Goal: Task Accomplishment & Management: Manage account settings

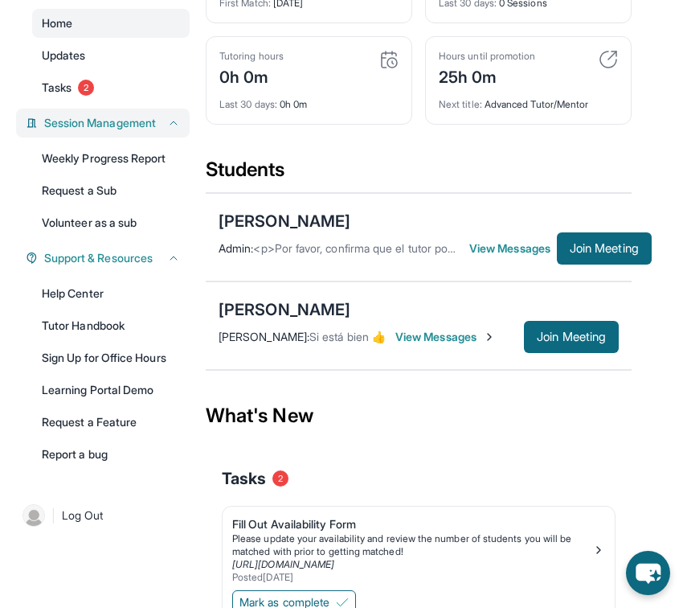
scroll to position [186, 0]
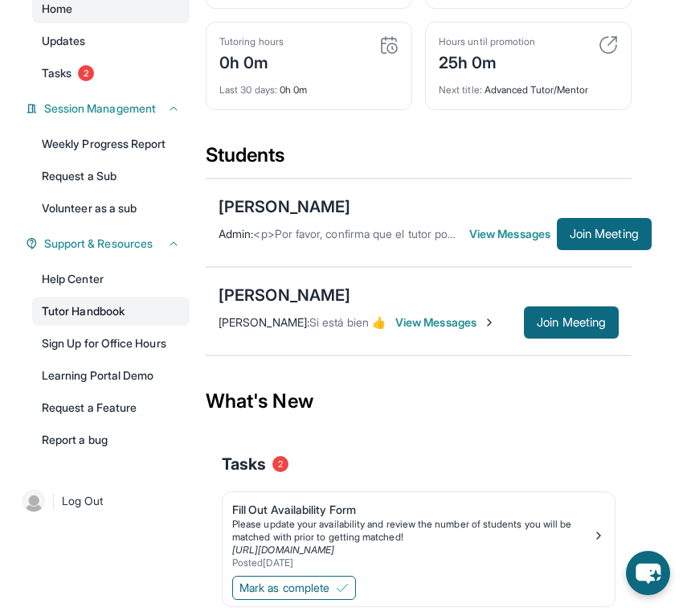
click at [127, 326] on link "Tutor Handbook" at bounding box center [111, 311] width 158 height 29
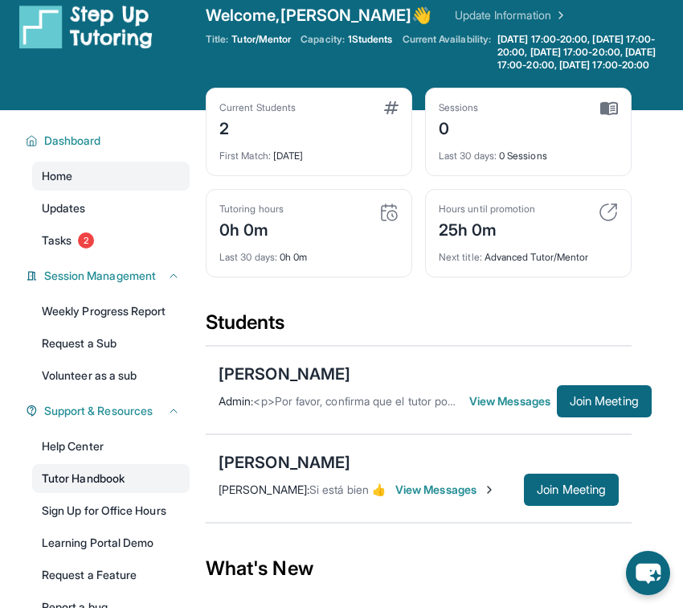
scroll to position [0, 0]
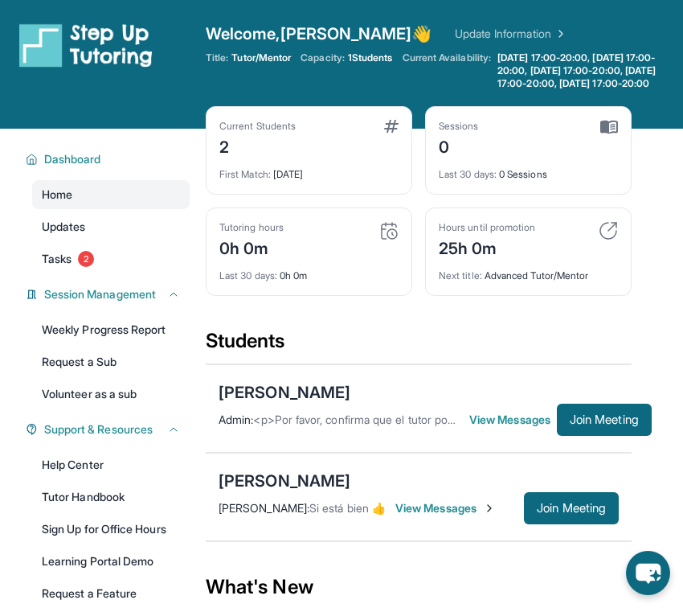
click at [309, 53] on span "Capacity:" at bounding box center [323, 57] width 44 height 13
click at [383, 48] on div "Welcome, Marlene 👋 Update Information Title: Tutor/Mentor Capacity: 1 Students …" at bounding box center [444, 65] width 477 height 84
click at [530, 44] on div "Welcome, Marlene 👋 Update Information" at bounding box center [444, 34] width 477 height 23
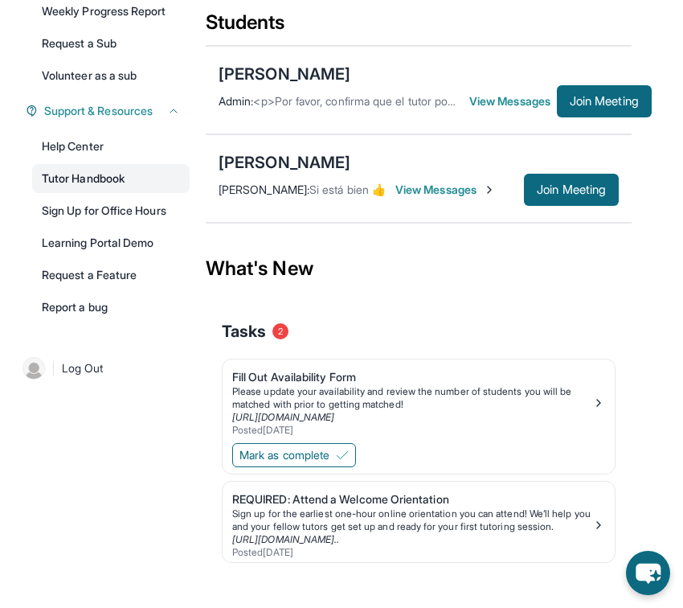
scroll to position [347, 0]
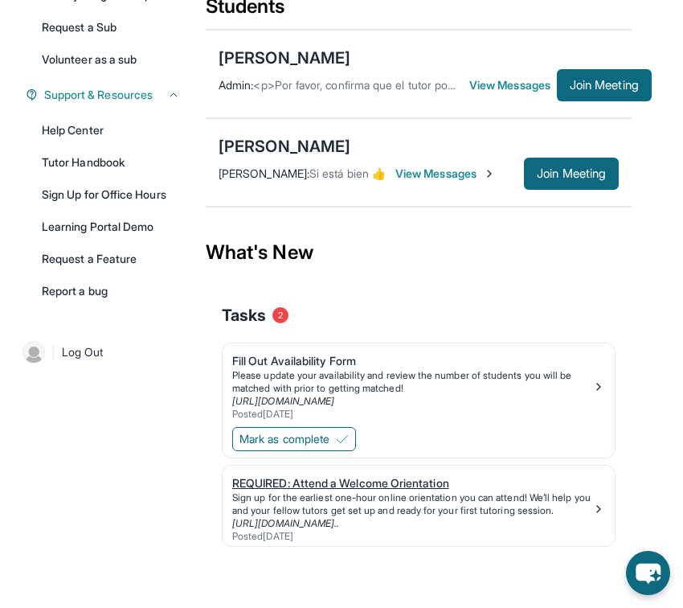
click at [326, 520] on link "https://calendly.com/stepup-tut/welcome-orientatio..." at bounding box center [285, 523] width 107 height 12
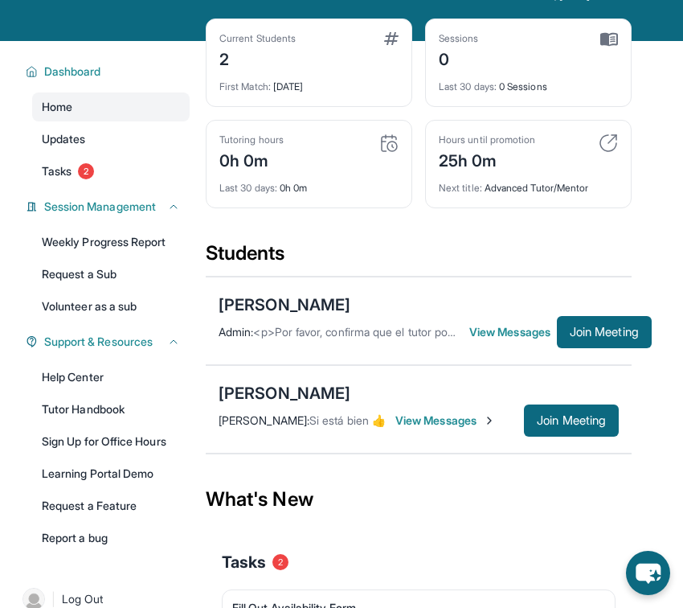
scroll to position [0, 0]
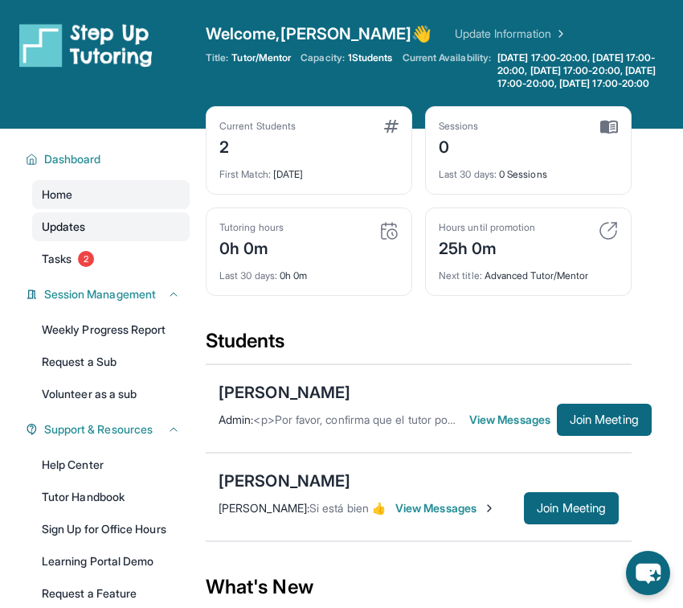
click at [108, 235] on link "Updates" at bounding box center [111, 226] width 158 height 29
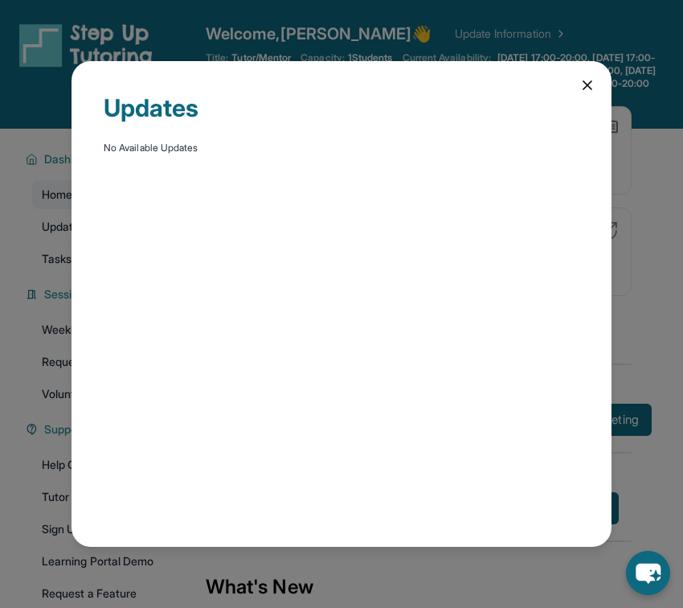
click at [580, 96] on div "Updates No Available Updates" at bounding box center [342, 304] width 540 height 486
click at [584, 96] on div "Updates No Available Updates" at bounding box center [342, 304] width 540 height 486
click at [589, 86] on icon at bounding box center [588, 85] width 8 height 8
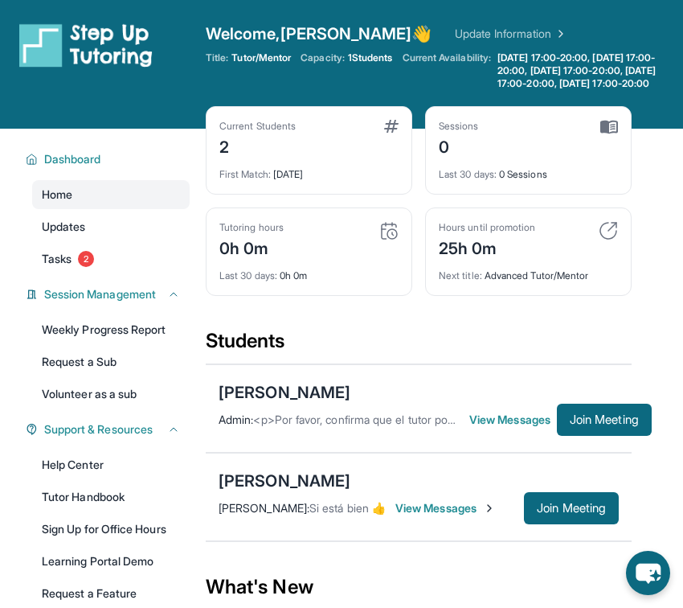
click at [437, 426] on span "<p>Por favor, confirma que el tutor podrá asistir a tu primera hora de reunión …" at bounding box center [550, 419] width 595 height 14
click at [509, 428] on span "View Messages" at bounding box center [513, 420] width 88 height 16
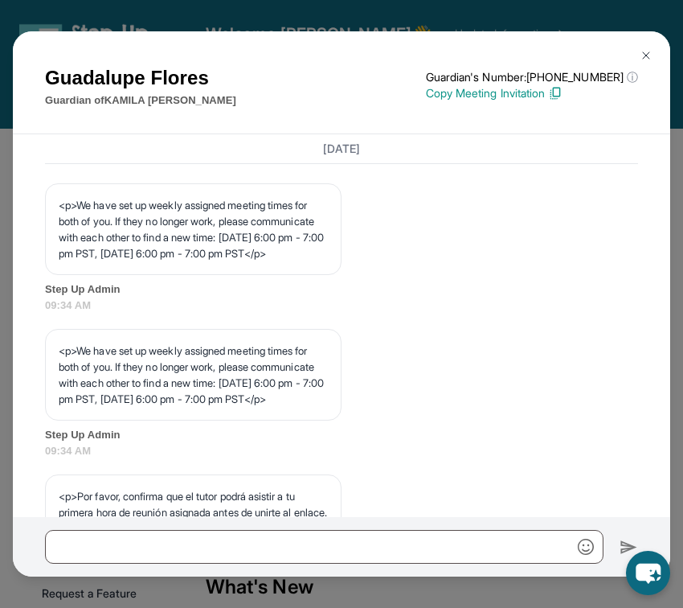
scroll to position [872, 0]
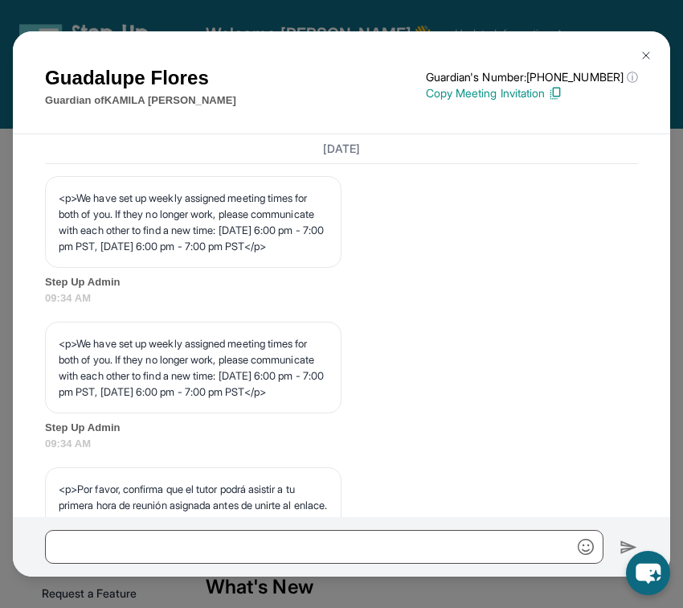
click at [642, 55] on img at bounding box center [646, 55] width 13 height 13
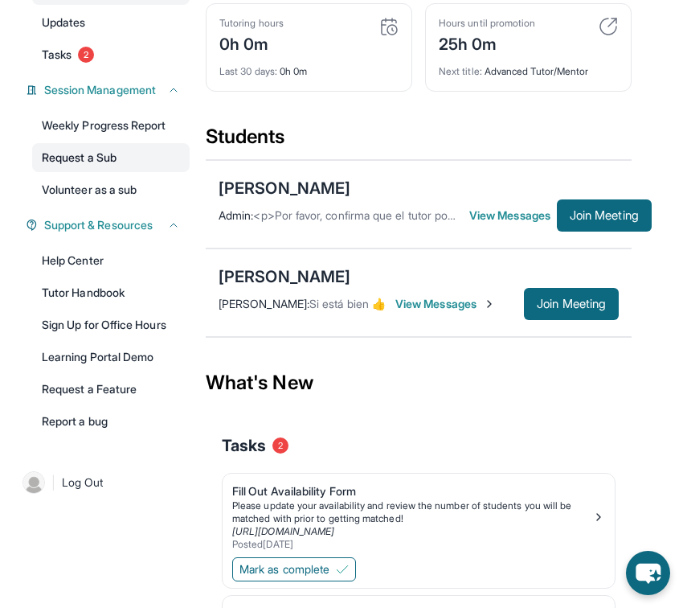
scroll to position [207, 0]
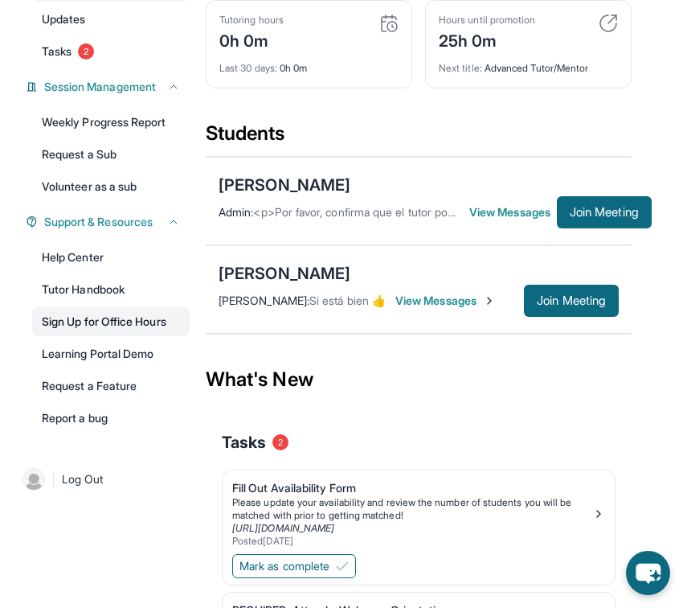
click at [122, 336] on link "Sign Up for Office Hours" at bounding box center [111, 321] width 158 height 29
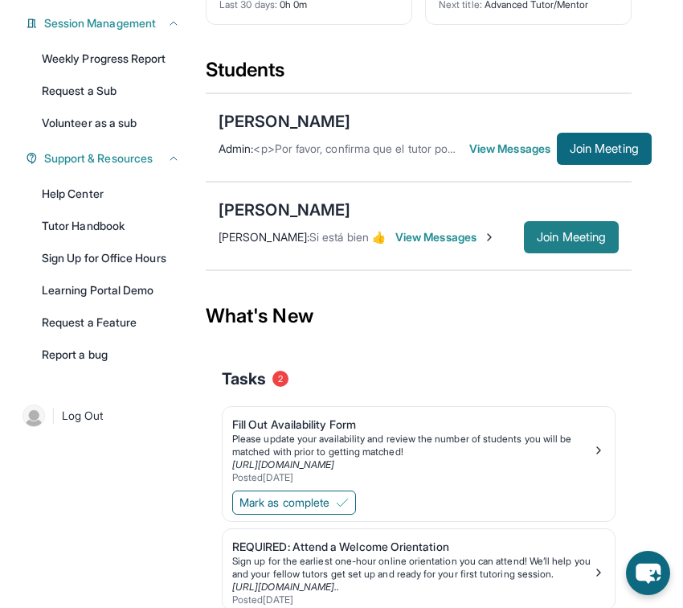
scroll to position [277, 0]
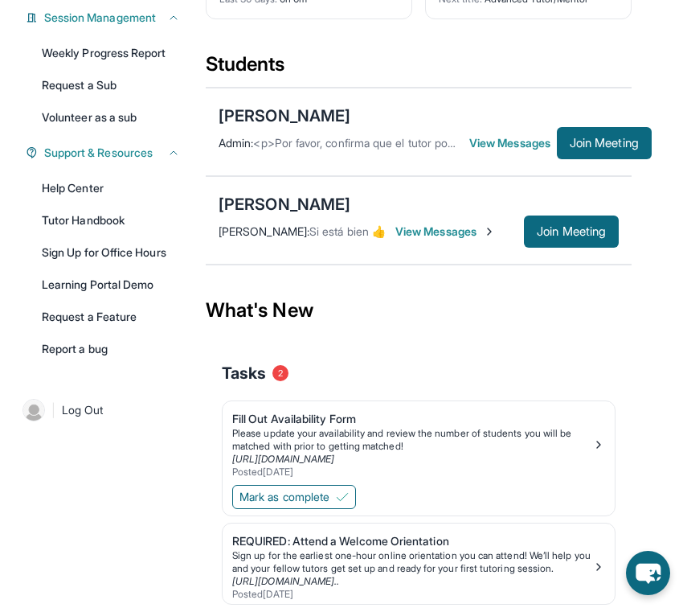
click at [511, 151] on span "View Messages" at bounding box center [513, 143] width 88 height 16
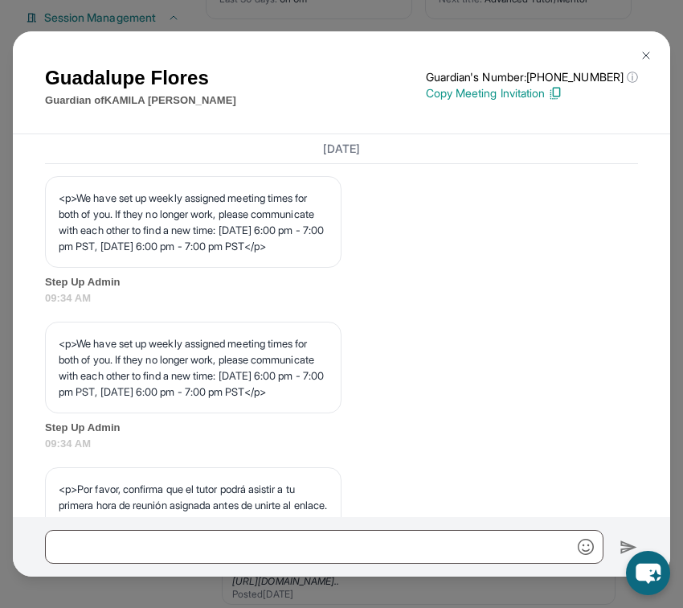
scroll to position [869, 0]
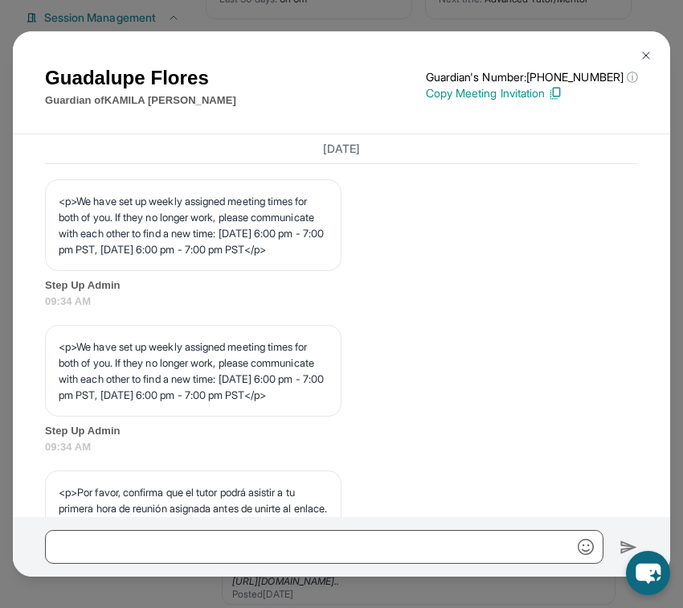
click at [652, 58] on img at bounding box center [646, 55] width 13 height 13
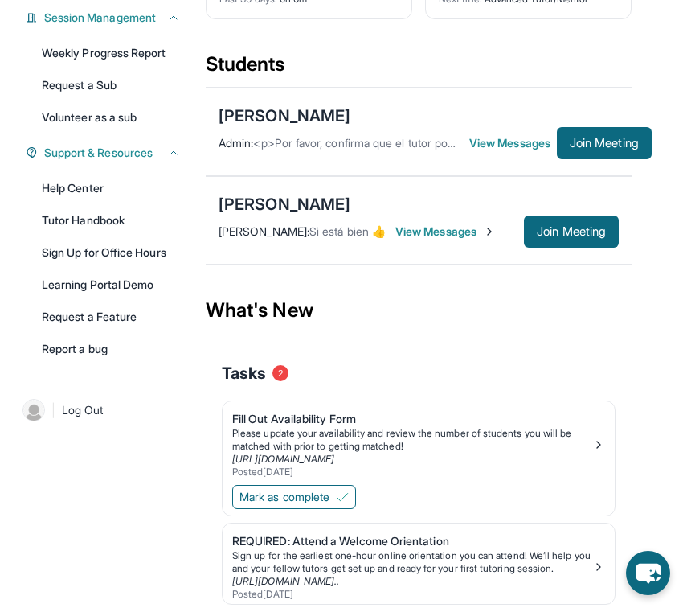
click at [461, 239] on span "View Messages" at bounding box center [445, 231] width 100 height 16
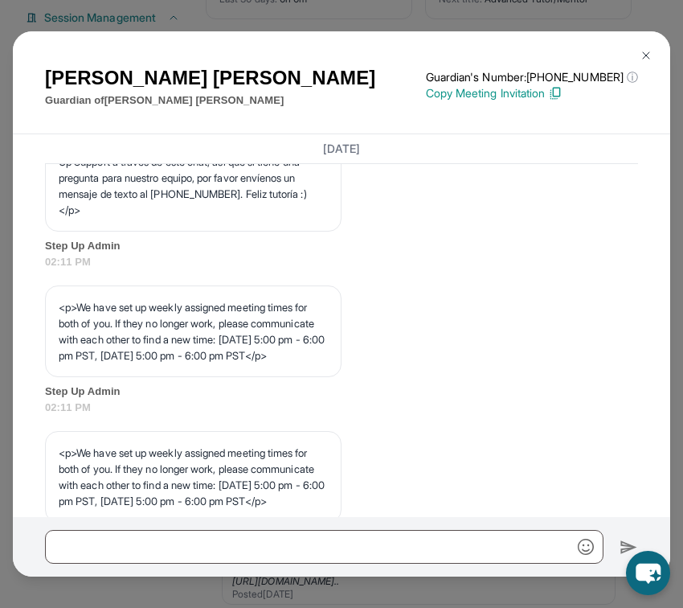
scroll to position [775, 0]
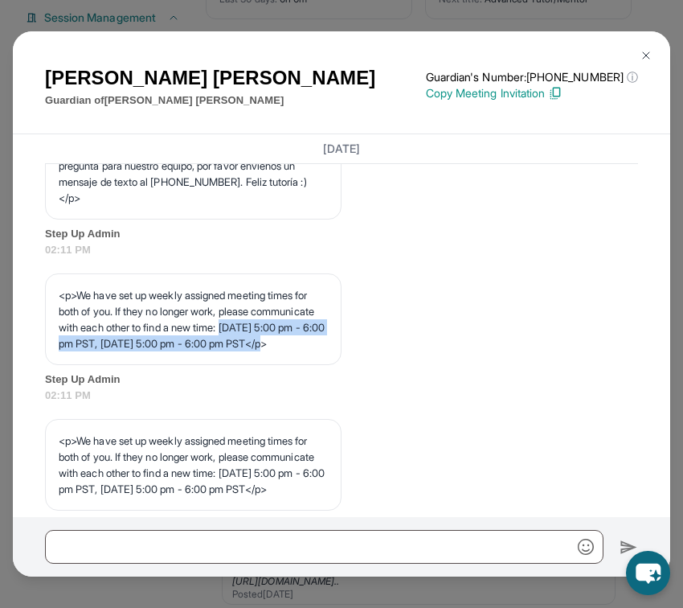
drag, startPoint x: 57, startPoint y: 358, endPoint x: 131, endPoint y: 371, distance: 75.2
click at [131, 365] on div "<p>We have set up weekly assigned meeting times for both of you. If they no lon…" at bounding box center [193, 319] width 297 height 92
copy p "Monday 5:00 pm - 6:00 pm PST, Wednesday 5:00 pm - 6:00 pm PST"
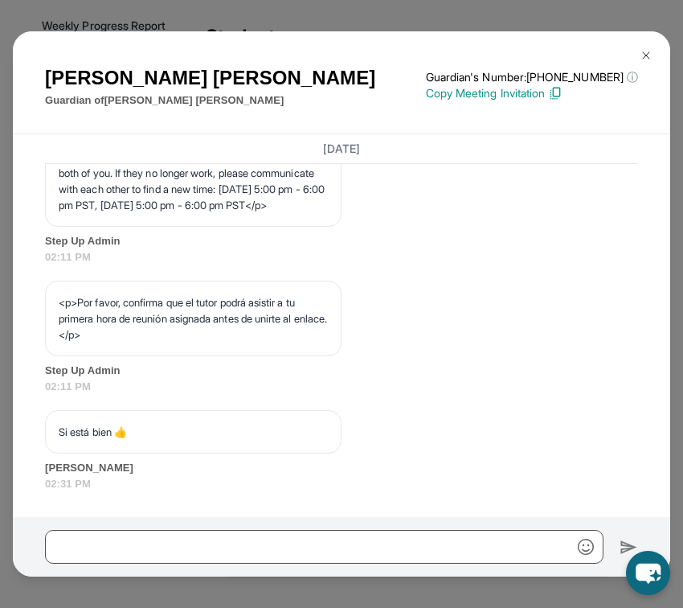
scroll to position [305, 0]
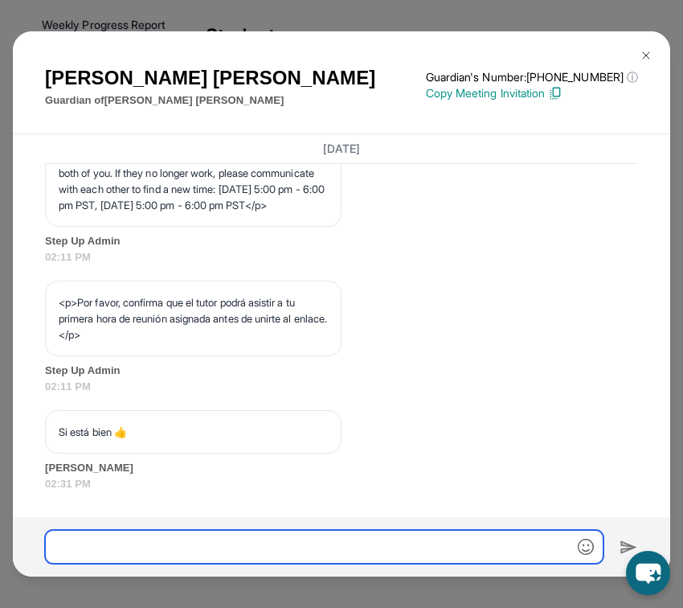
click at [162, 538] on input "text" at bounding box center [324, 547] width 559 height 34
paste input "**********"
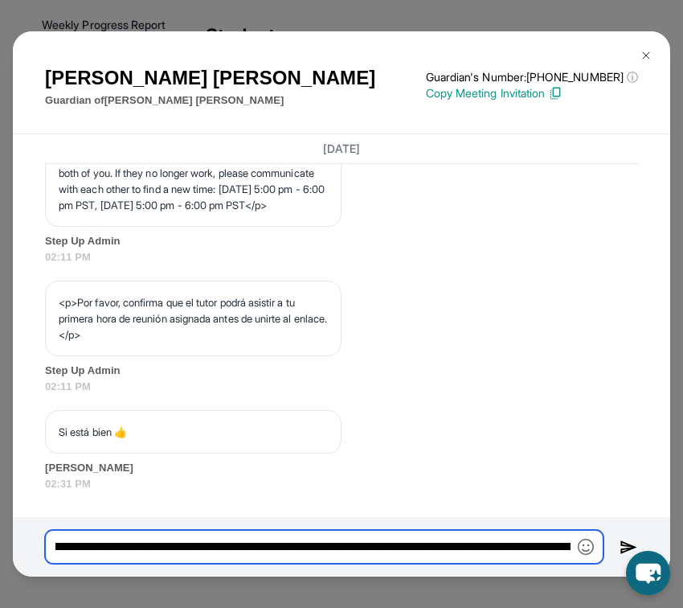
scroll to position [0, 0]
type input "**********"
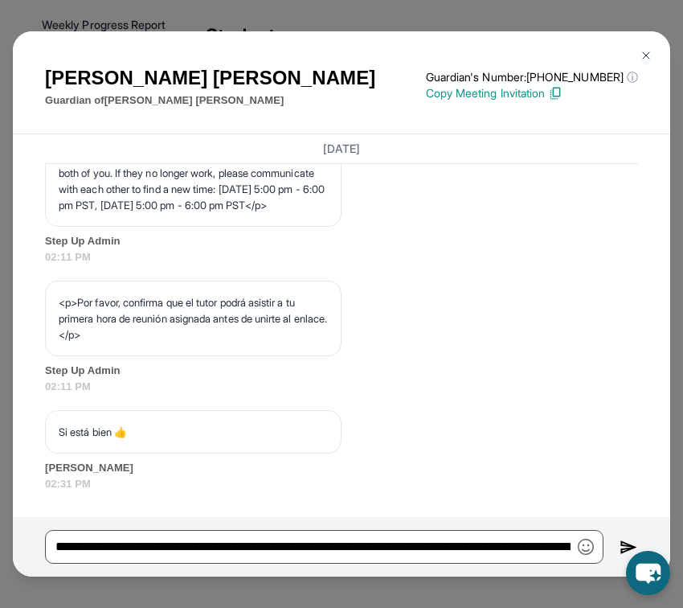
click at [622, 538] on img at bounding box center [629, 547] width 18 height 19
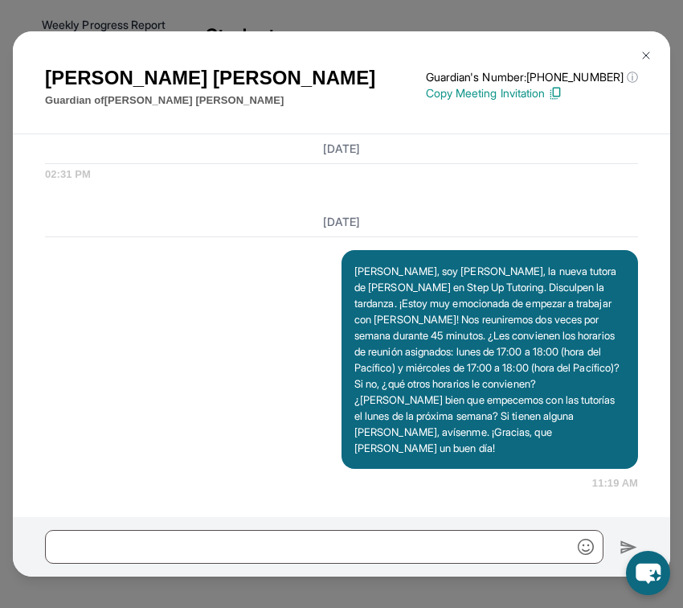
scroll to position [1399, 0]
click at [641, 40] on button at bounding box center [646, 55] width 32 height 32
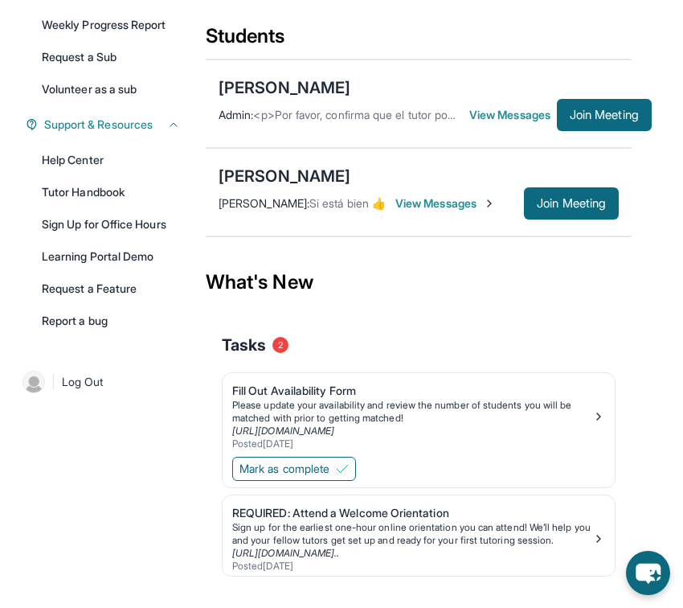
click at [490, 123] on span "View Messages" at bounding box center [513, 115] width 88 height 16
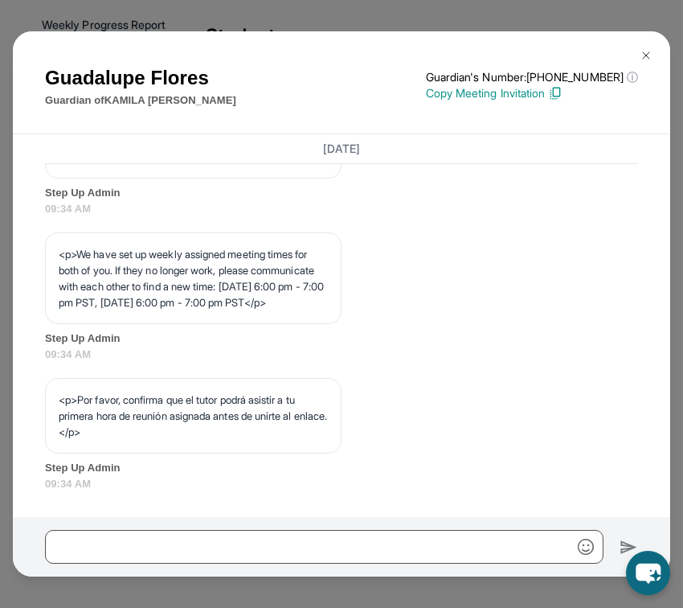
scroll to position [1009, 0]
click at [639, 56] on button at bounding box center [646, 55] width 32 height 32
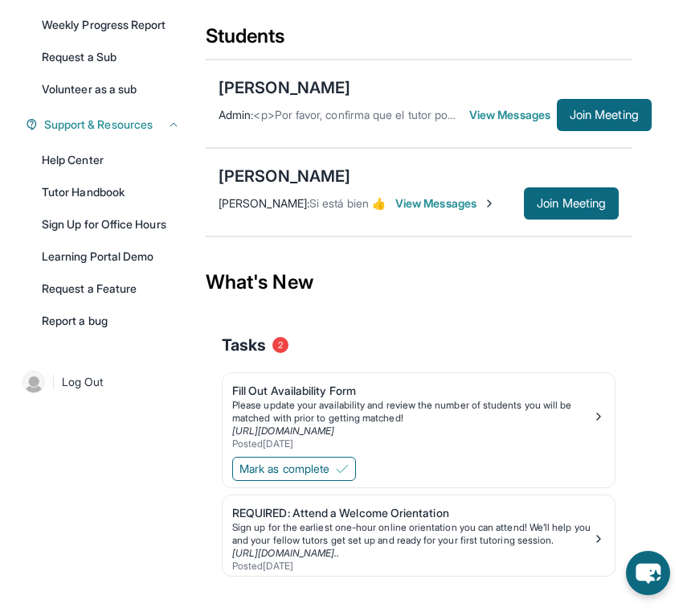
click at [522, 123] on span "View Messages" at bounding box center [513, 115] width 88 height 16
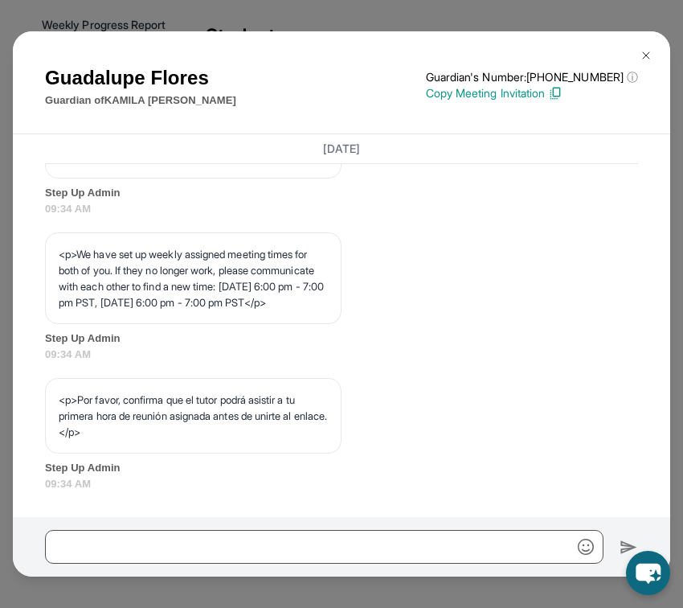
click at [645, 43] on button at bounding box center [646, 55] width 32 height 32
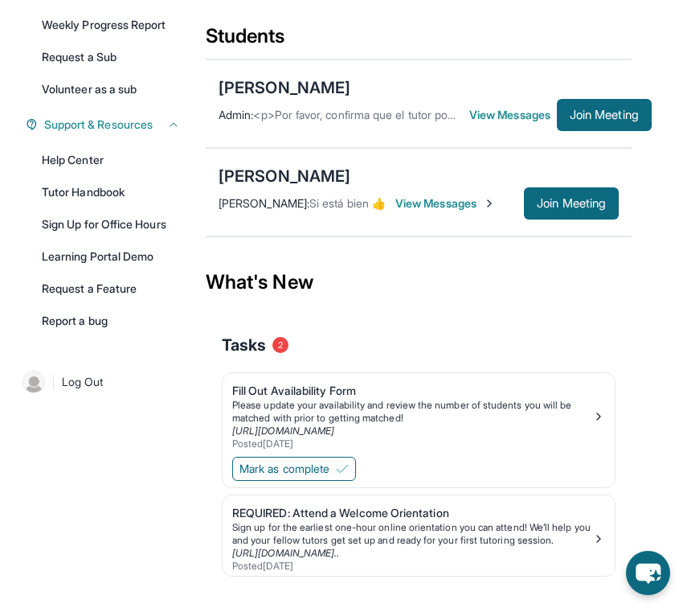
click at [473, 211] on span "View Messages" at bounding box center [445, 203] width 100 height 16
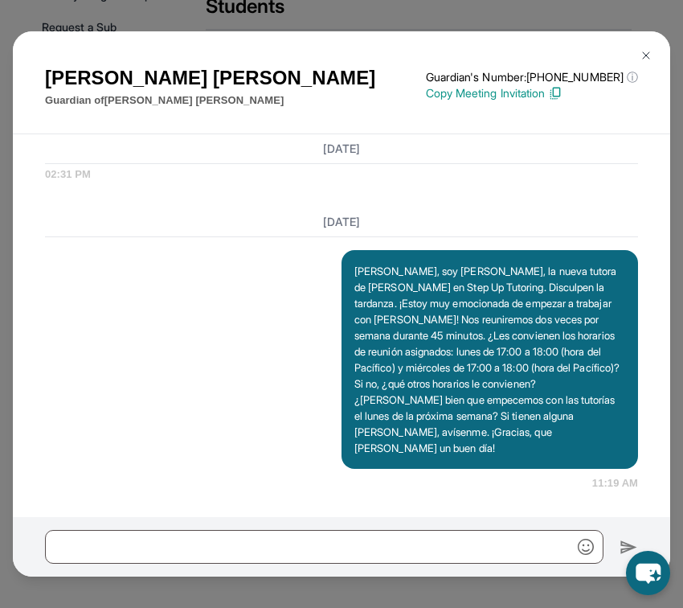
scroll to position [1399, 0]
click at [644, 38] on div "Elisabeth Velasquez Guardian of Jared Cruz Guardian's Number: +14138932013 ⓘ Th…" at bounding box center [342, 83] width 658 height 104
click at [644, 43] on button at bounding box center [646, 55] width 32 height 32
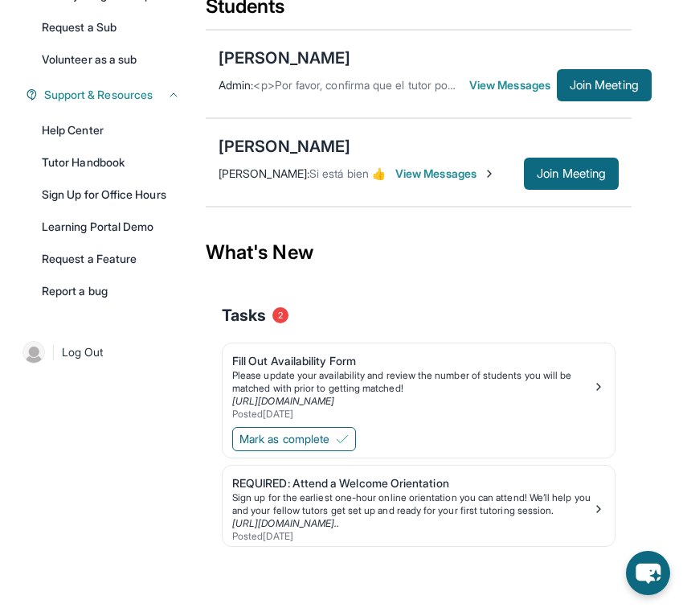
click at [515, 84] on span "View Messages" at bounding box center [513, 85] width 88 height 16
click at [510, 80] on span "View Messages" at bounding box center [513, 85] width 88 height 16
click at [502, 80] on span "View Messages" at bounding box center [513, 85] width 88 height 16
click at [350, 55] on div "KAMILA FLORES ARELLANO" at bounding box center [285, 58] width 132 height 23
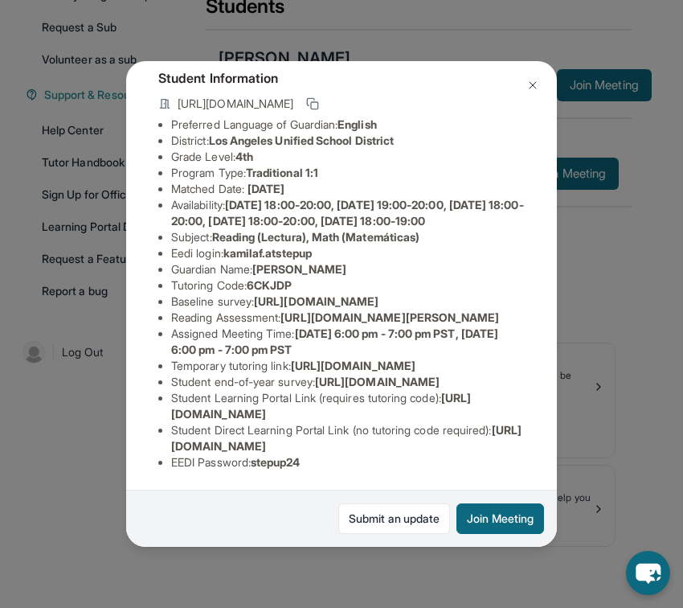
scroll to position [270, 0]
click at [612, 340] on div "KAMILA FLORES ARELLANO Guardian: Guadalupe Flores Student Information https://s…" at bounding box center [341, 304] width 683 height 608
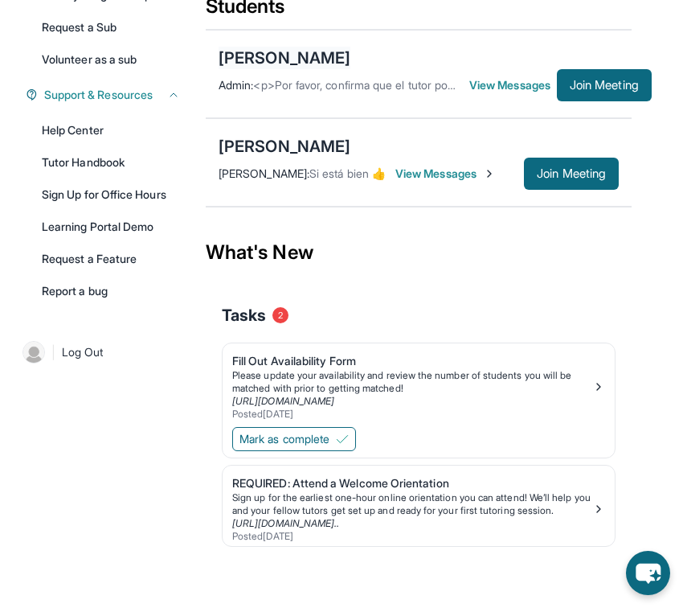
click at [350, 61] on div "KAMILA FLORES ARELLANO" at bounding box center [285, 58] width 132 height 23
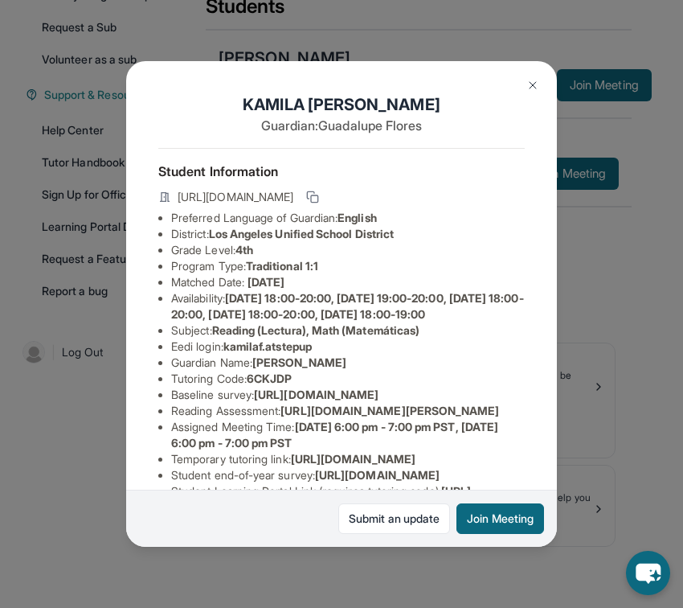
click at [571, 293] on div "KAMILA FLORES ARELLANO Guardian: Guadalupe Flores Student Information https://s…" at bounding box center [341, 304] width 683 height 608
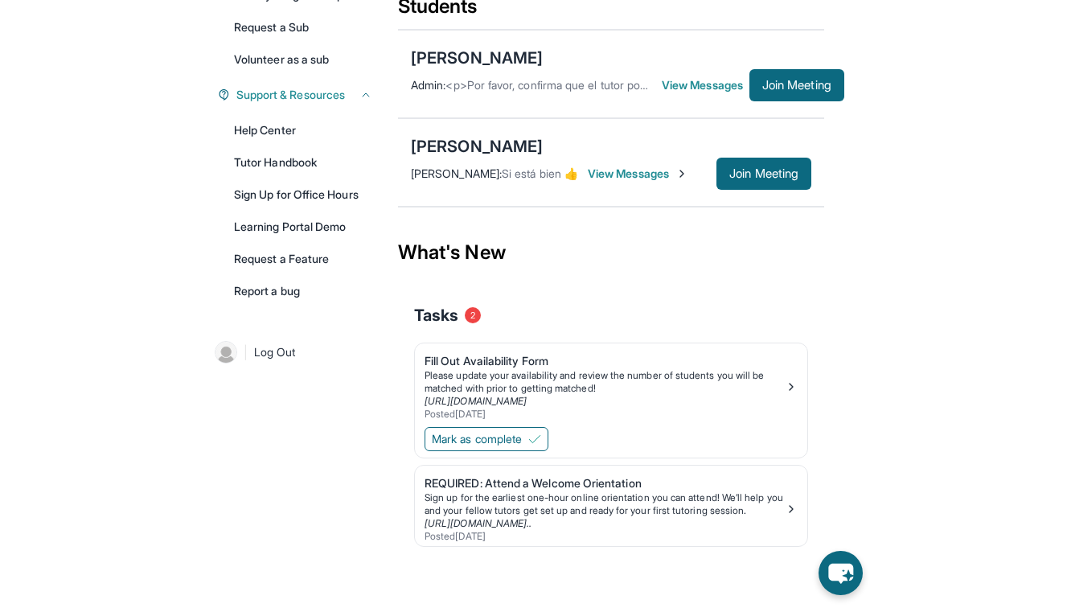
scroll to position [150, 0]
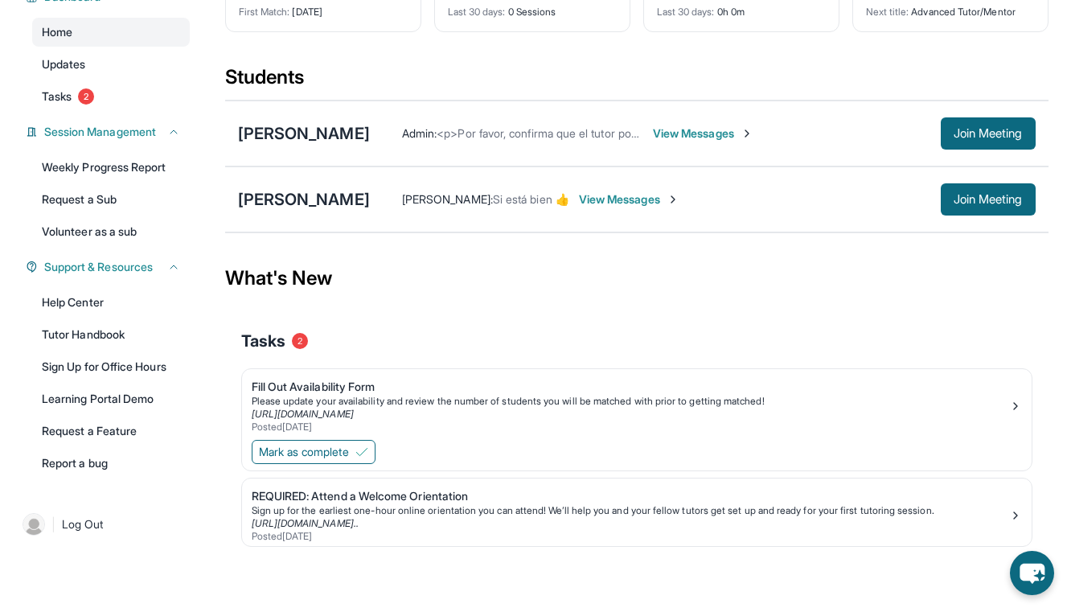
click at [682, 136] on span "View Messages" at bounding box center [703, 133] width 100 height 16
click at [370, 141] on div "KAMILA FLORES ARELLANO" at bounding box center [304, 133] width 132 height 23
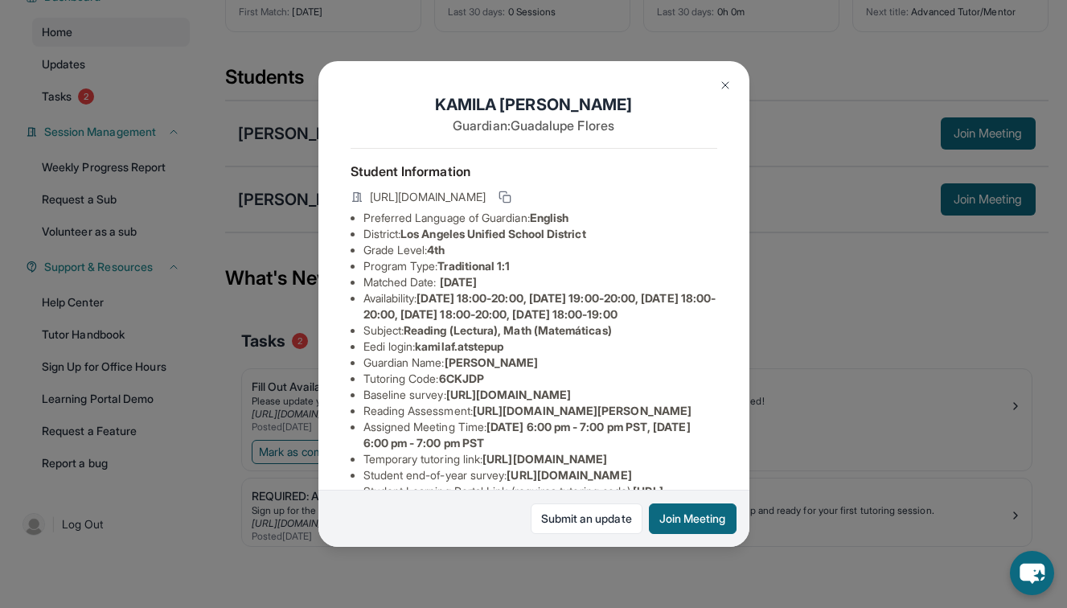
click at [682, 83] on img at bounding box center [725, 85] width 13 height 13
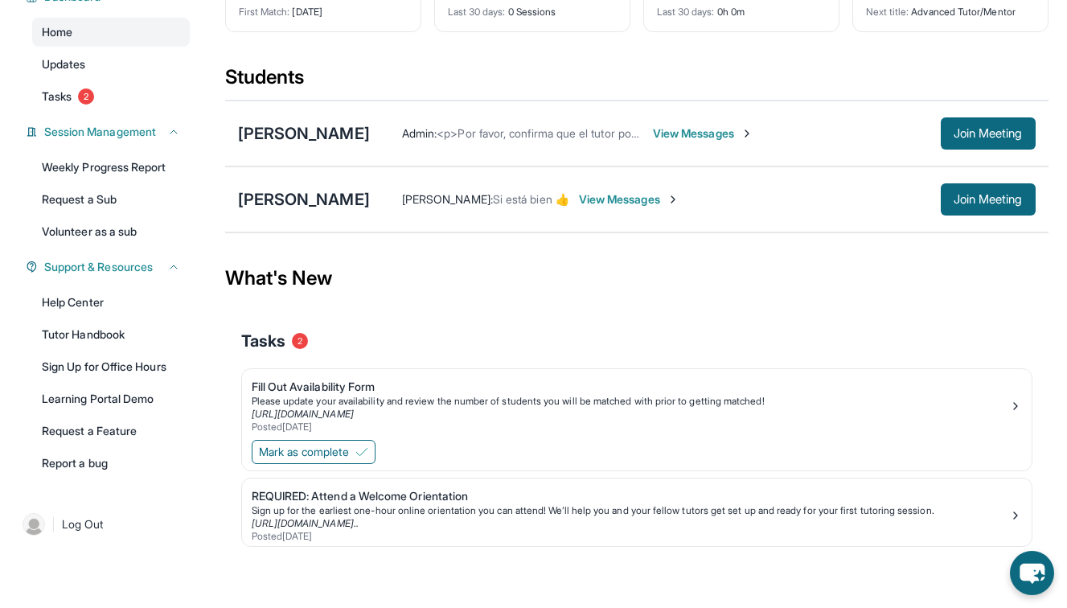
click at [596, 196] on span "View Messages" at bounding box center [629, 199] width 100 height 16
click at [670, 202] on div "Elisabeth Velasquez : Si está bien 👍 View Messages" at bounding box center [655, 199] width 571 height 16
click at [301, 201] on div "Jared Cruz" at bounding box center [304, 199] width 132 height 23
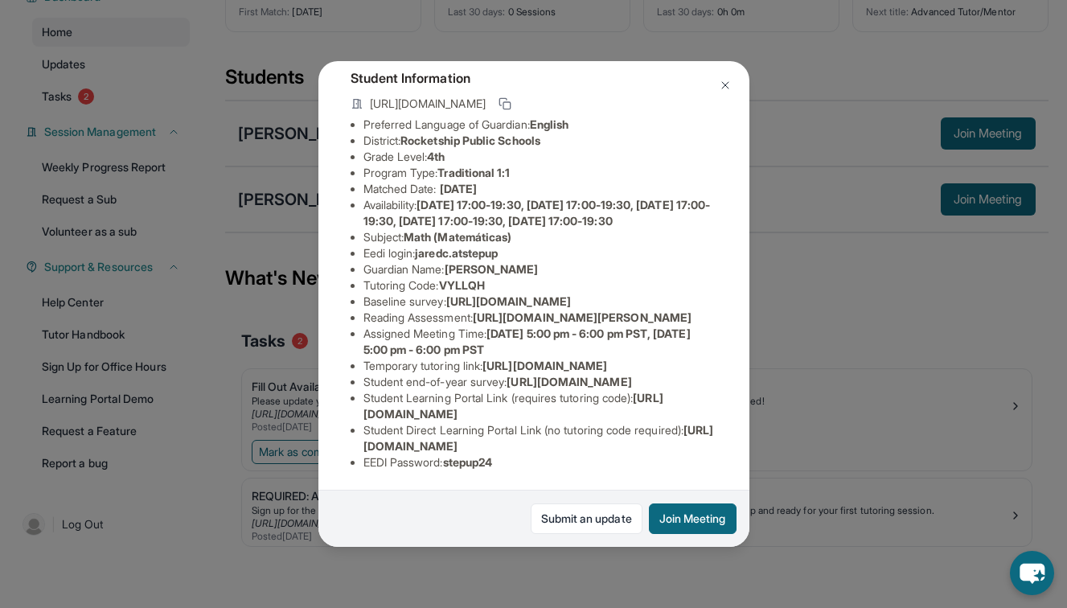
scroll to position [267, 2]
click at [682, 75] on button at bounding box center [725, 85] width 32 height 32
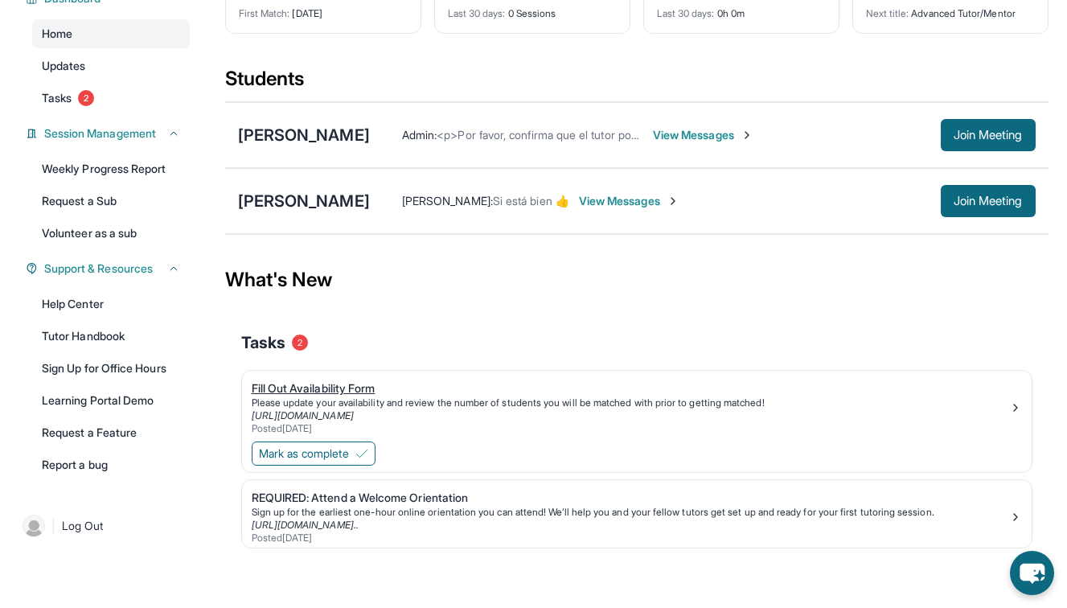
scroll to position [0, 0]
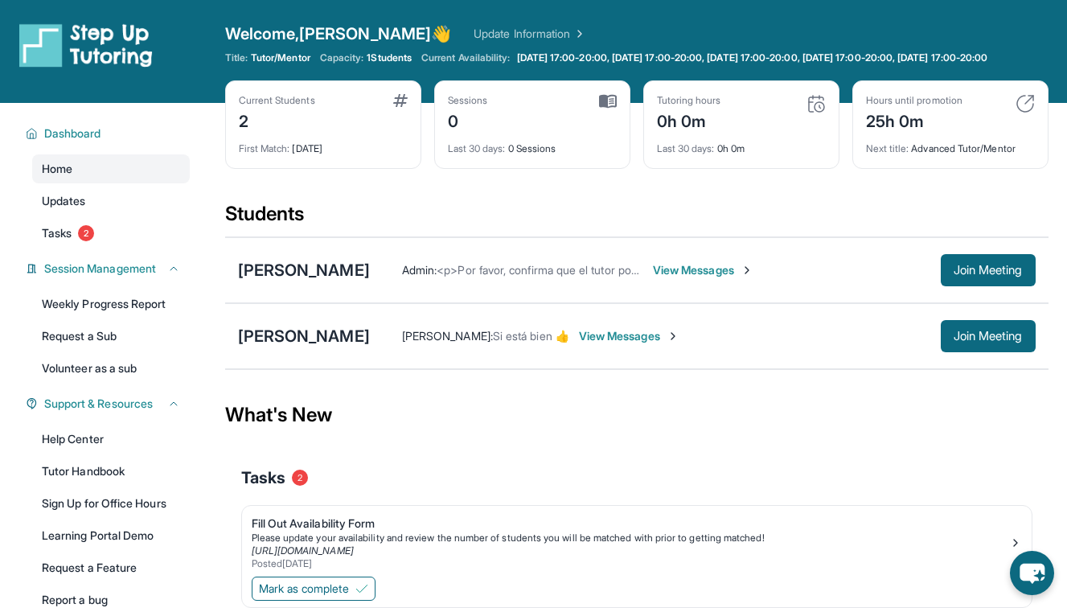
click at [301, 267] on div "KAMILA FLORES ARELLANO Admin : <p>Por favor, confirma que el tutor podrá asisti…" at bounding box center [636, 270] width 823 height 66
click at [321, 272] on div "KAMILA FLORES ARELLANO" at bounding box center [304, 270] width 132 height 23
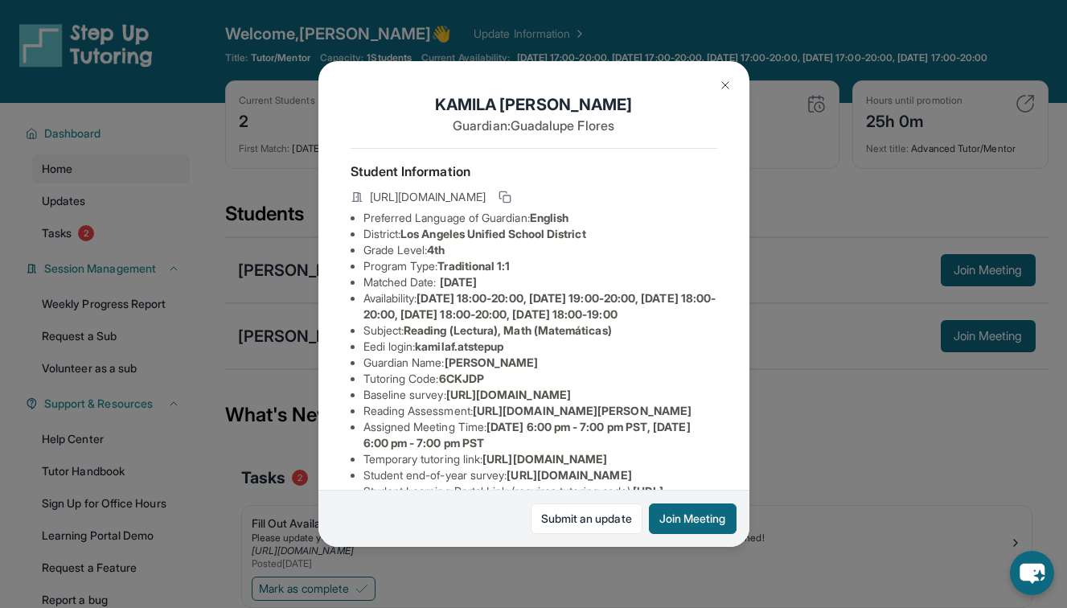
click at [682, 73] on div "KAMILA FLORES ARELLANO Guardian: Guadalupe Flores Student Information https://s…" at bounding box center [533, 304] width 431 height 486
click at [682, 76] on button at bounding box center [725, 85] width 32 height 32
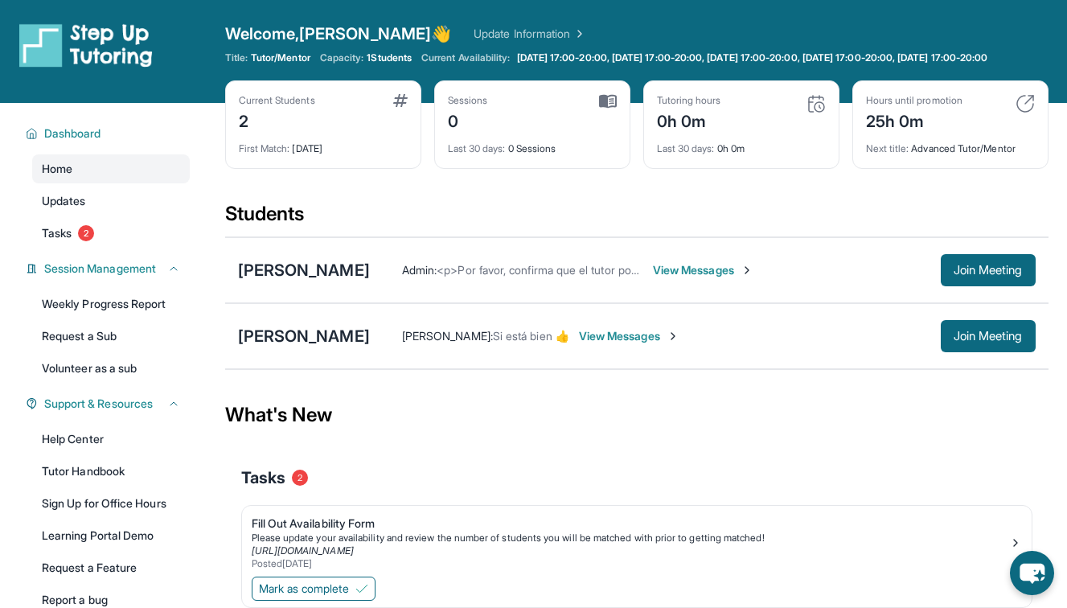
click at [682, 278] on span "View Messages" at bounding box center [703, 270] width 100 height 16
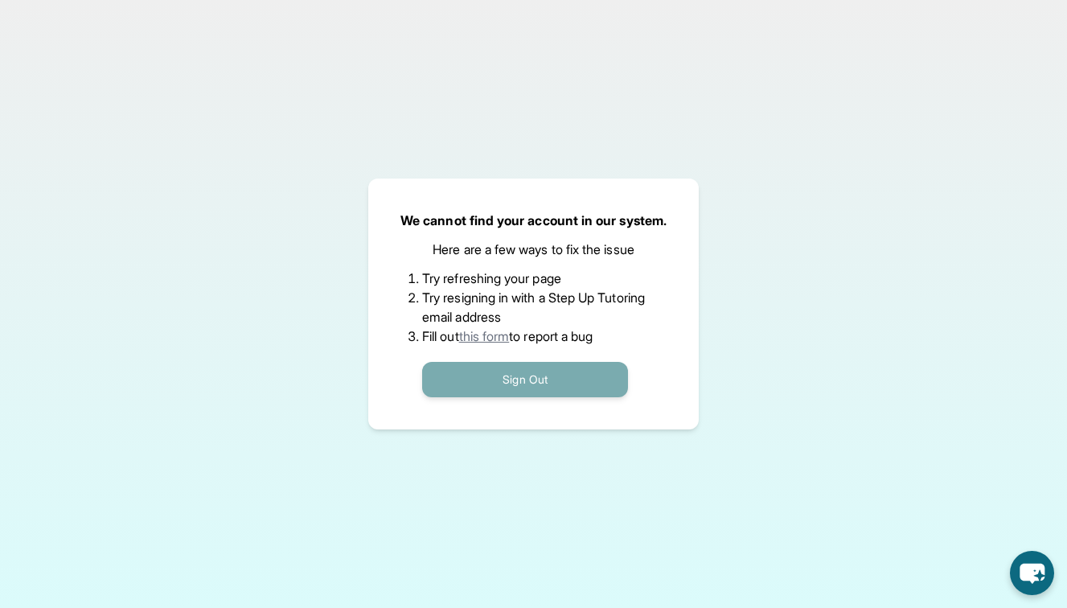
click at [531, 379] on button "Sign Out" at bounding box center [525, 379] width 206 height 35
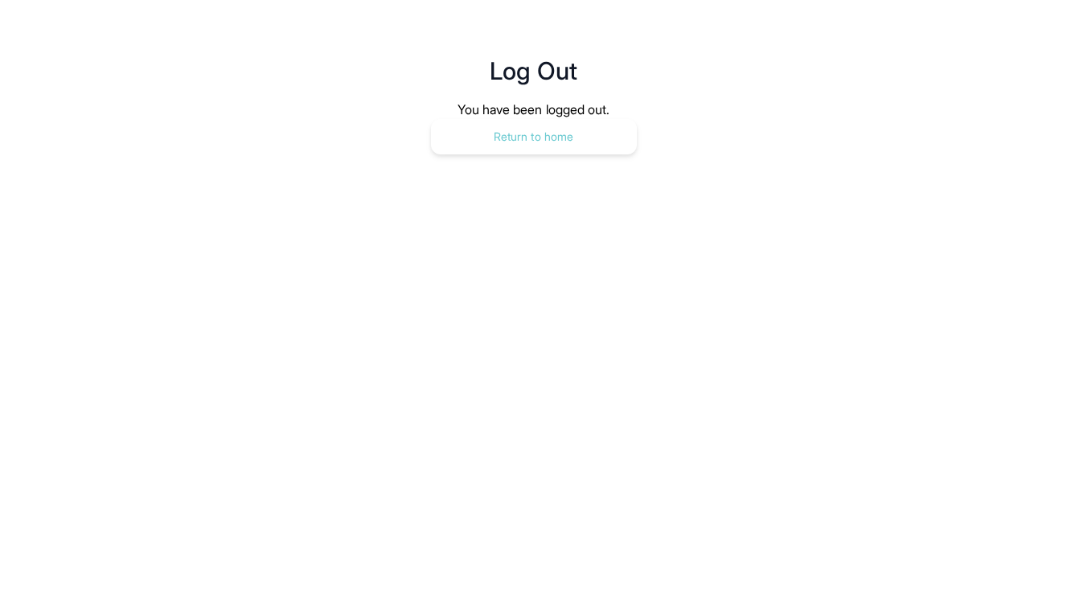
click at [522, 122] on button "Return to home" at bounding box center [534, 136] width 206 height 35
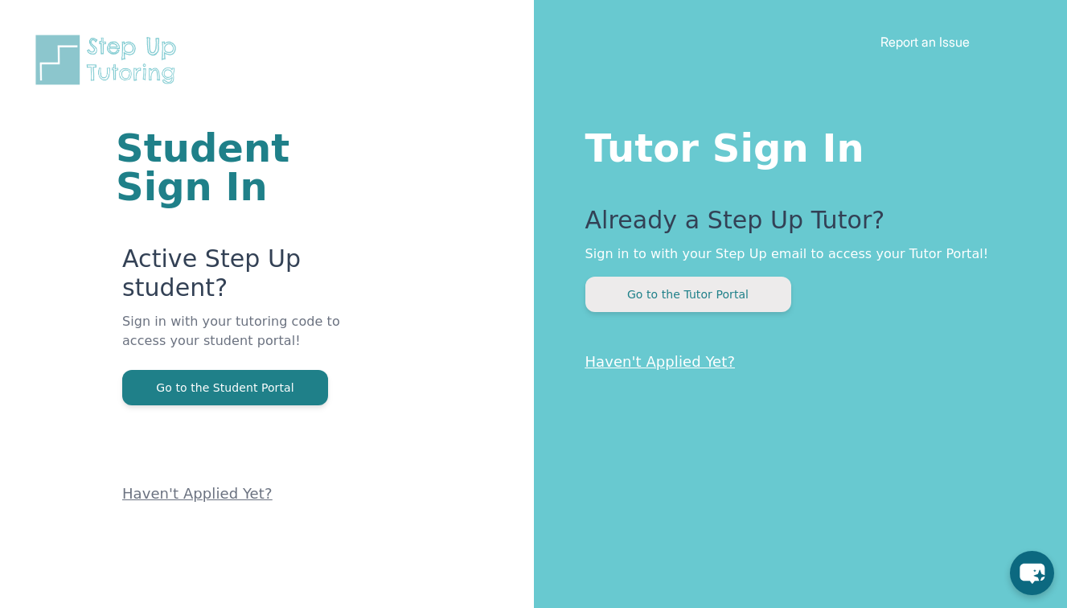
click at [715, 293] on button "Go to the Tutor Portal" at bounding box center [688, 294] width 206 height 35
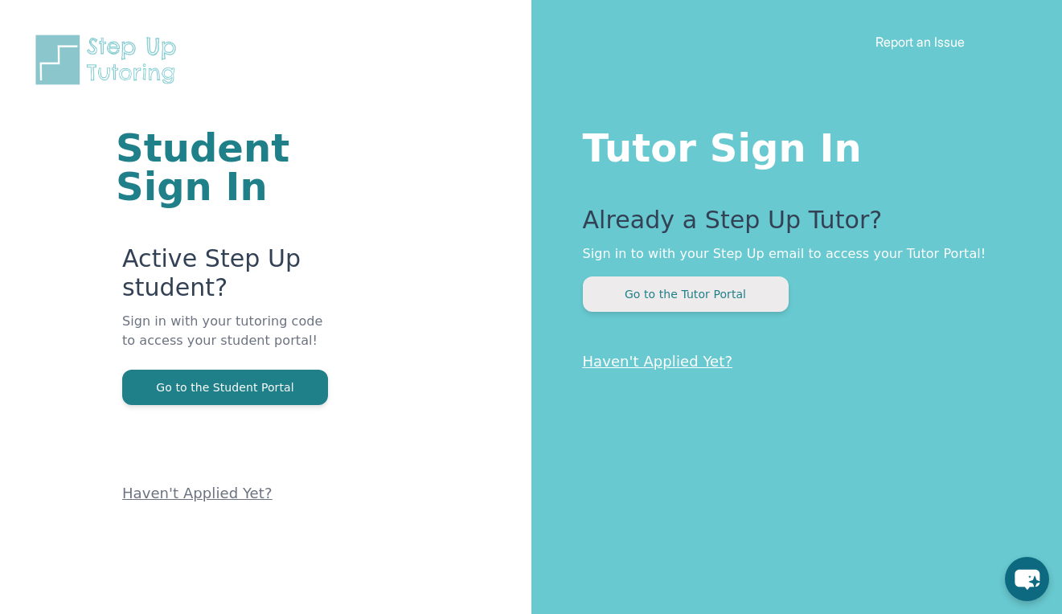
click at [678, 285] on button "Go to the Tutor Portal" at bounding box center [686, 294] width 206 height 35
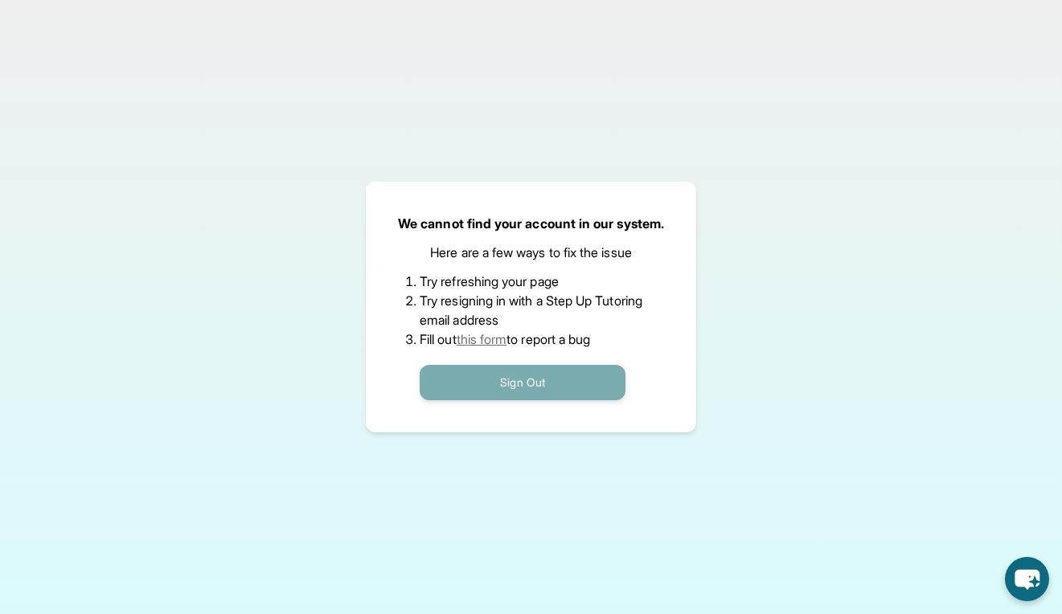
click at [531, 384] on button "Sign Out" at bounding box center [523, 382] width 206 height 35
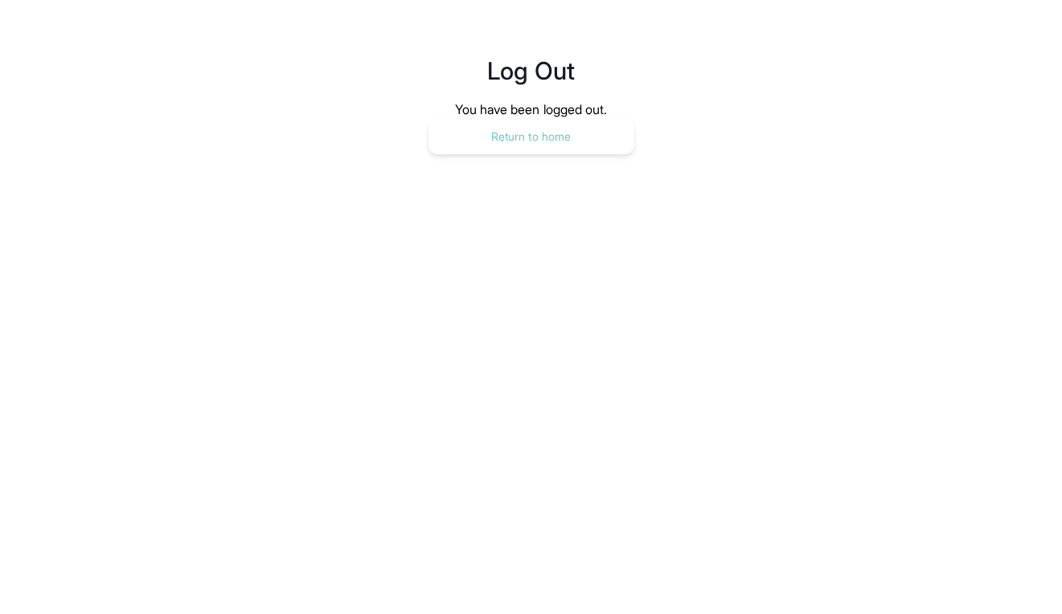
click at [563, 142] on button "Return to home" at bounding box center [531, 136] width 206 height 35
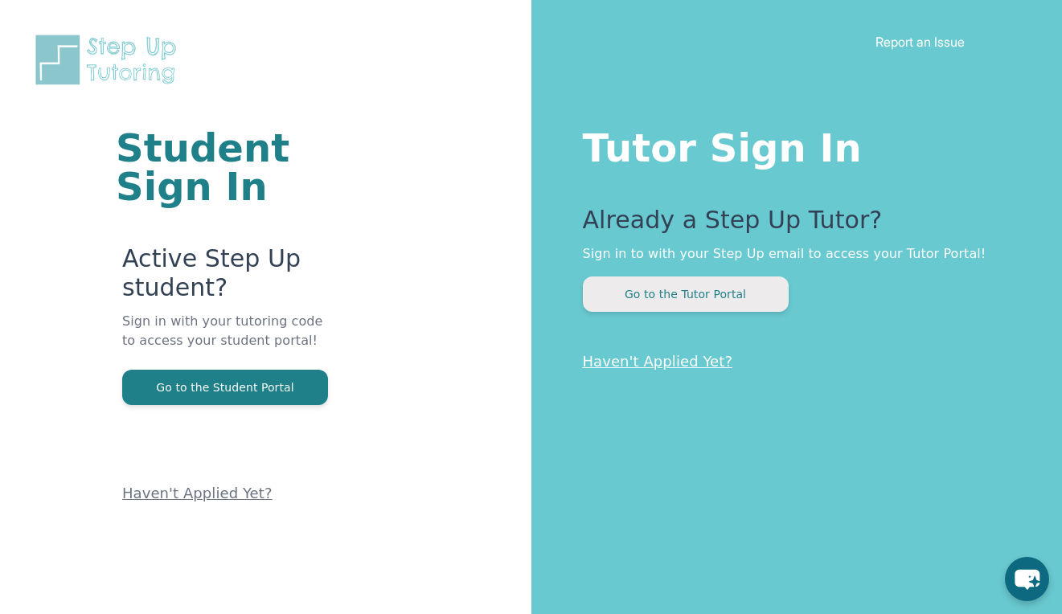
click at [723, 285] on button "Go to the Tutor Portal" at bounding box center [686, 294] width 206 height 35
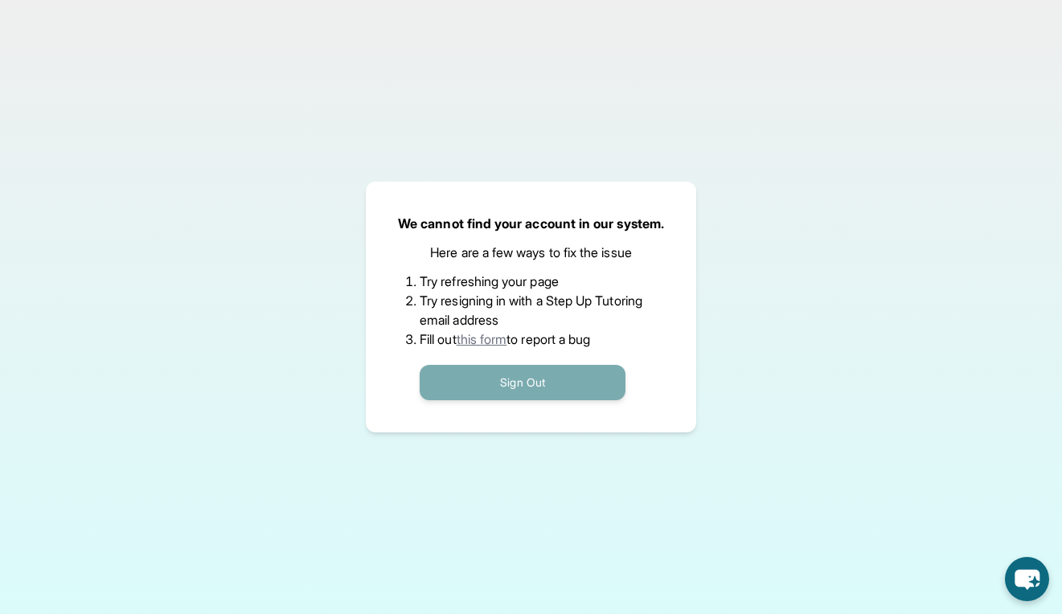
click at [564, 381] on button "Sign Out" at bounding box center [523, 382] width 206 height 35
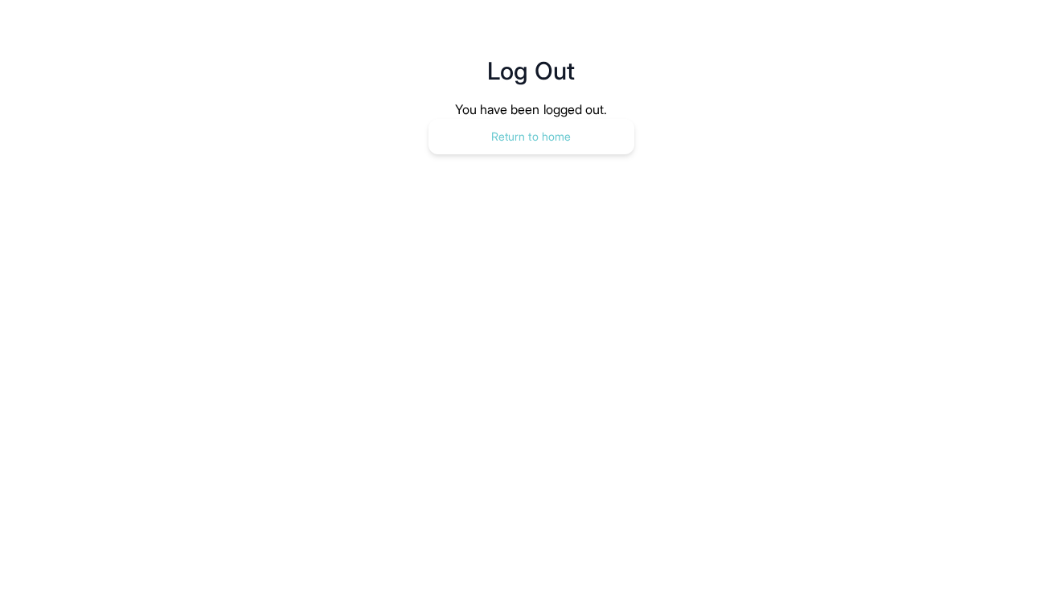
click at [500, 137] on button "Return to home" at bounding box center [531, 136] width 206 height 35
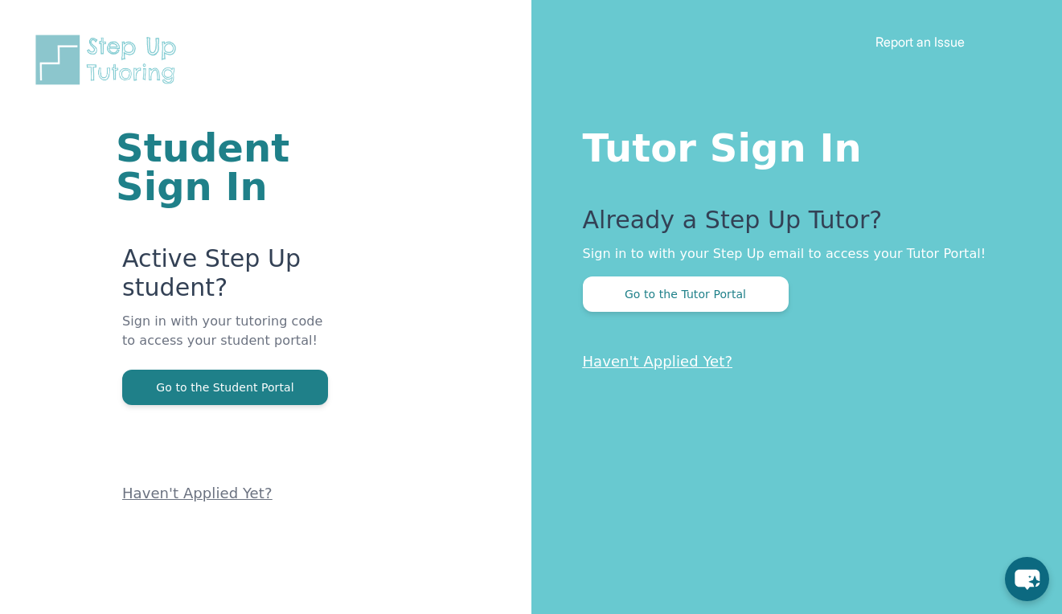
click at [334, 502] on p "Haven't Applied Yet?" at bounding box center [230, 455] width 216 height 100
click at [367, 506] on div "Student Sign In Active Step Up student? Sign in with your tutoring code to acce…" at bounding box center [265, 307] width 531 height 614
click at [365, 509] on div "Student Sign In Active Step Up student? Sign in with your tutoring code to acce…" at bounding box center [265, 307] width 531 height 614
click at [695, 291] on button "Go to the Tutor Portal" at bounding box center [686, 294] width 206 height 35
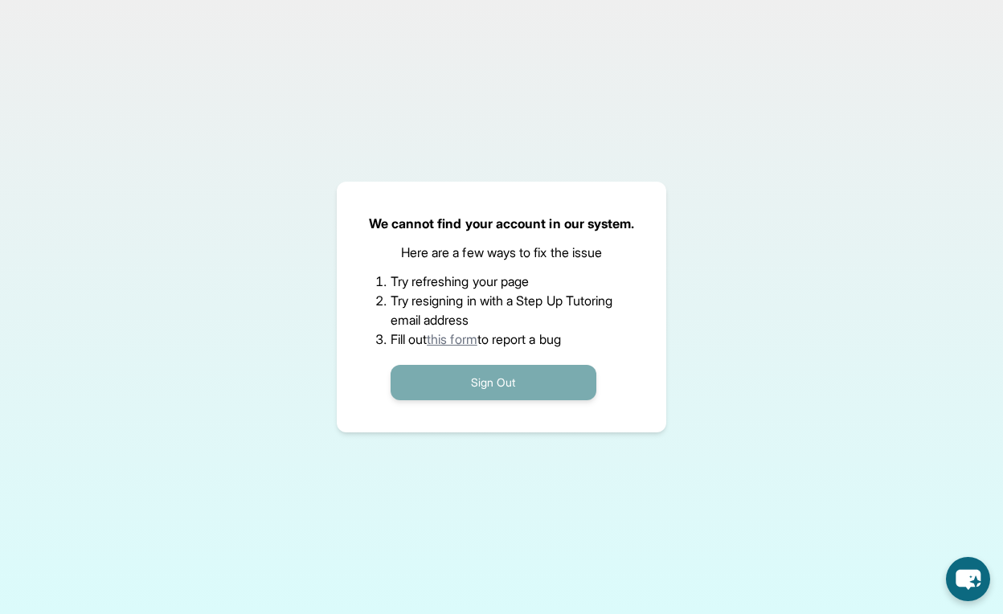
click at [511, 376] on button "Sign Out" at bounding box center [494, 382] width 206 height 35
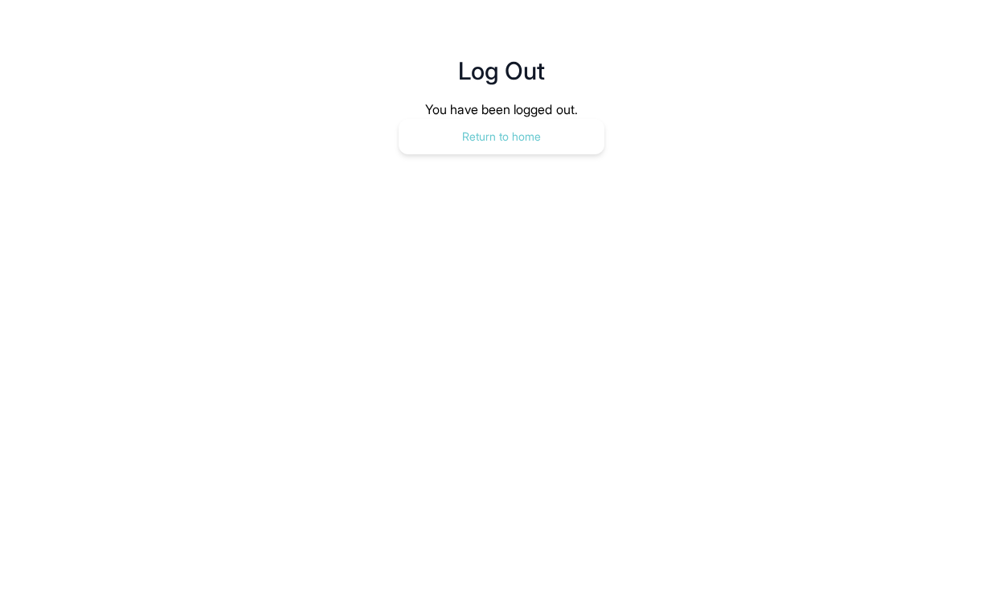
click at [460, 148] on button "Return to home" at bounding box center [502, 136] width 206 height 35
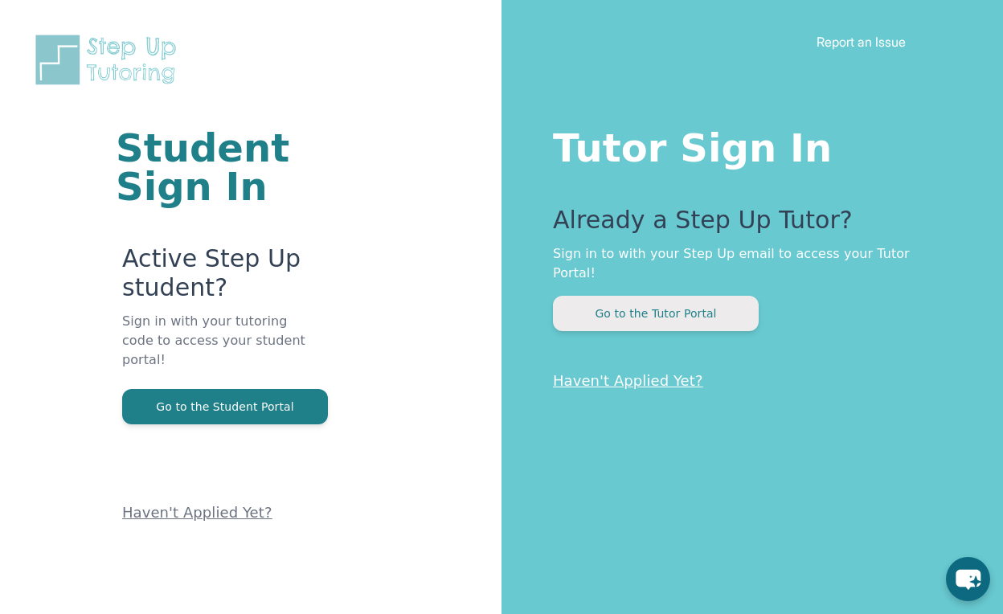
click at [642, 298] on button "Go to the Tutor Portal" at bounding box center [656, 313] width 206 height 35
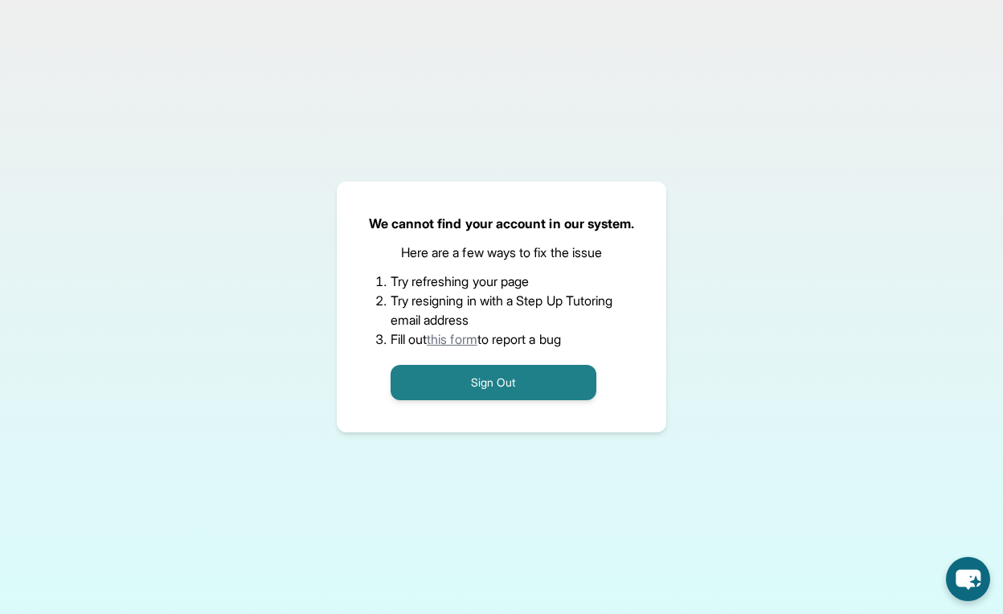
click at [678, 330] on div "We cannot find your account in our system. Here are a few ways to fix the issue…" at bounding box center [501, 307] width 1003 height 614
click at [438, 336] on link "this form" at bounding box center [452, 339] width 51 height 16
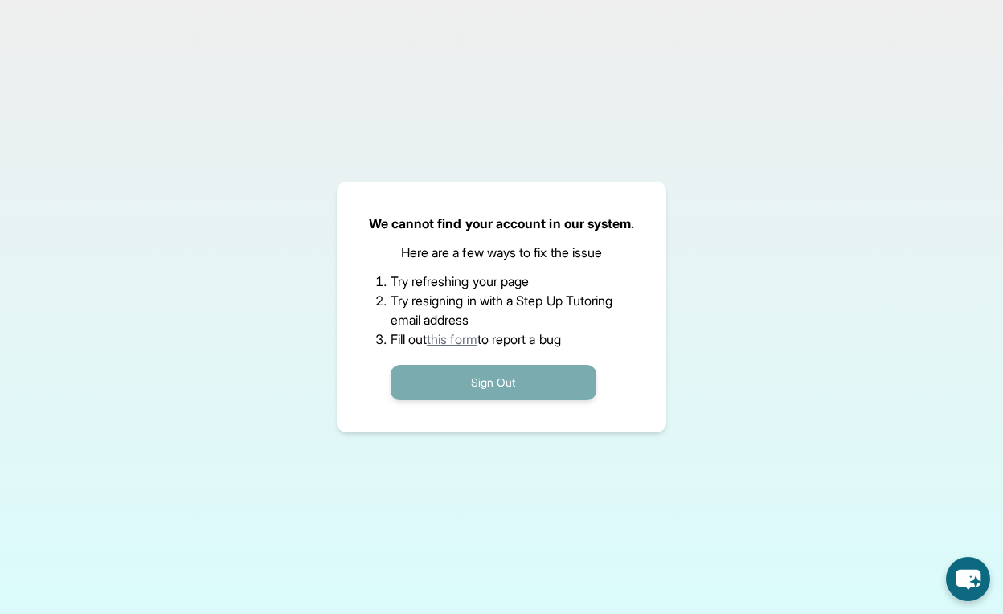
click at [531, 386] on button "Sign Out" at bounding box center [494, 382] width 206 height 35
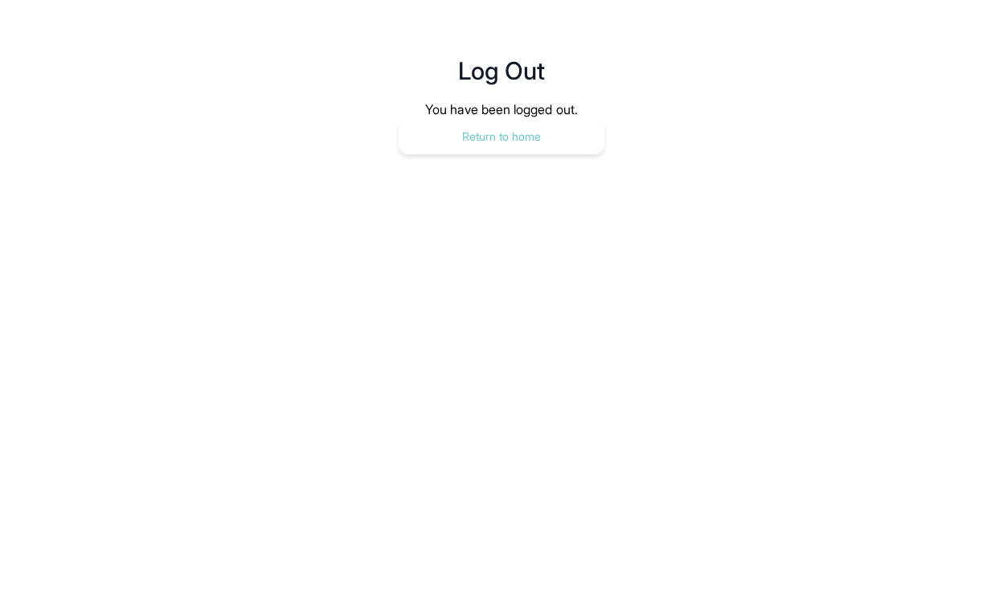
click at [513, 150] on button "Return to home" at bounding box center [502, 136] width 206 height 35
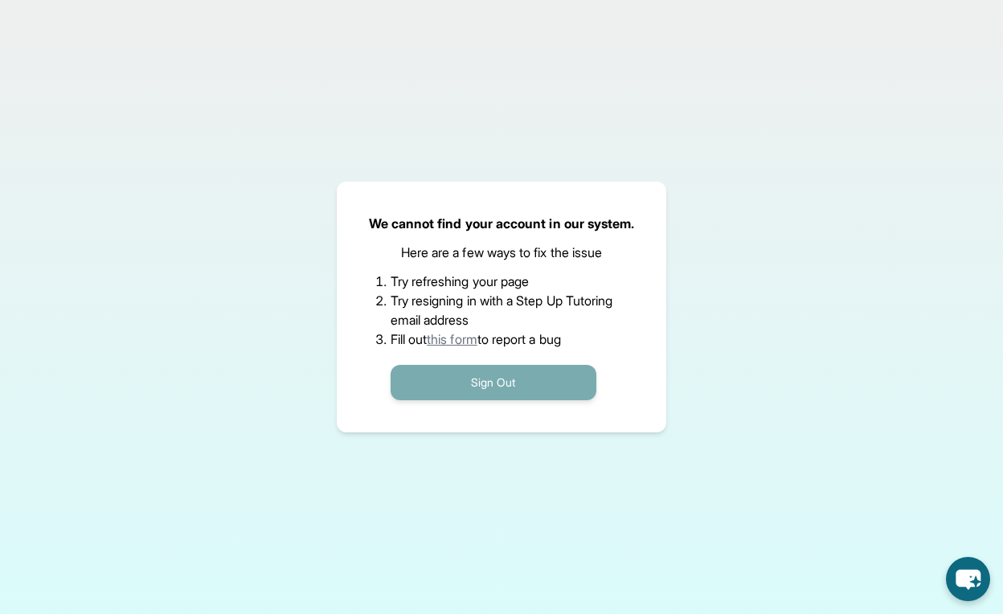
click at [510, 379] on button "Sign Out" at bounding box center [494, 382] width 206 height 35
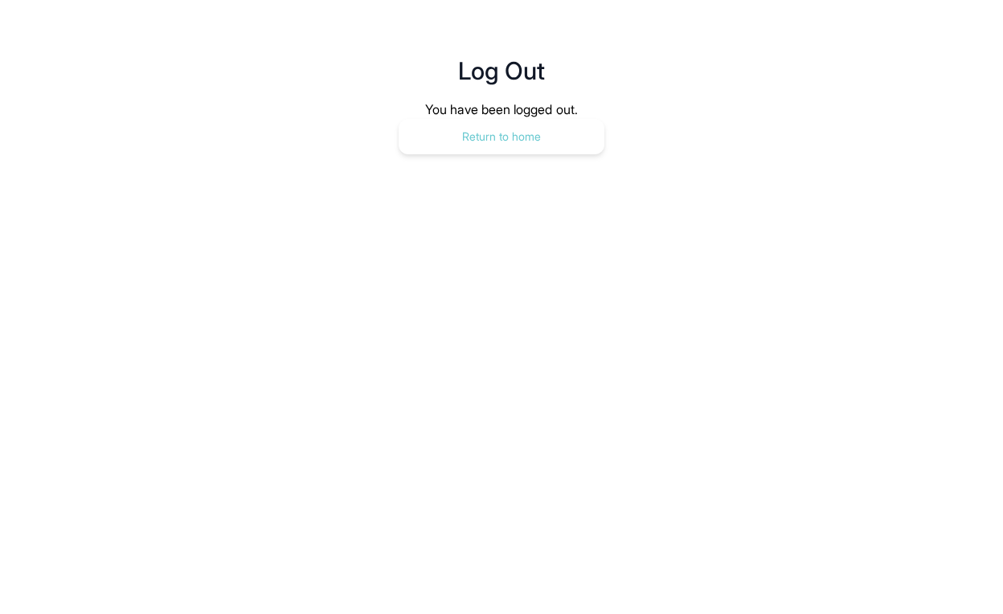
click at [476, 126] on button "Return to home" at bounding box center [502, 136] width 206 height 35
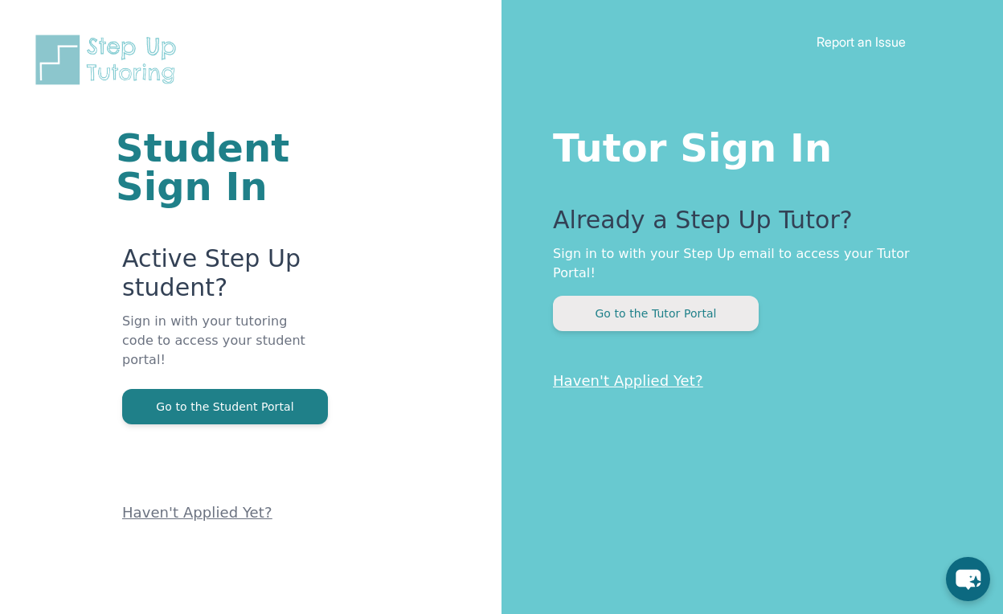
click at [621, 308] on button "Go to the Tutor Portal" at bounding box center [656, 313] width 206 height 35
click at [639, 296] on button "Go to the Tutor Portal" at bounding box center [656, 313] width 206 height 35
